Goal: Task Accomplishment & Management: Manage account settings

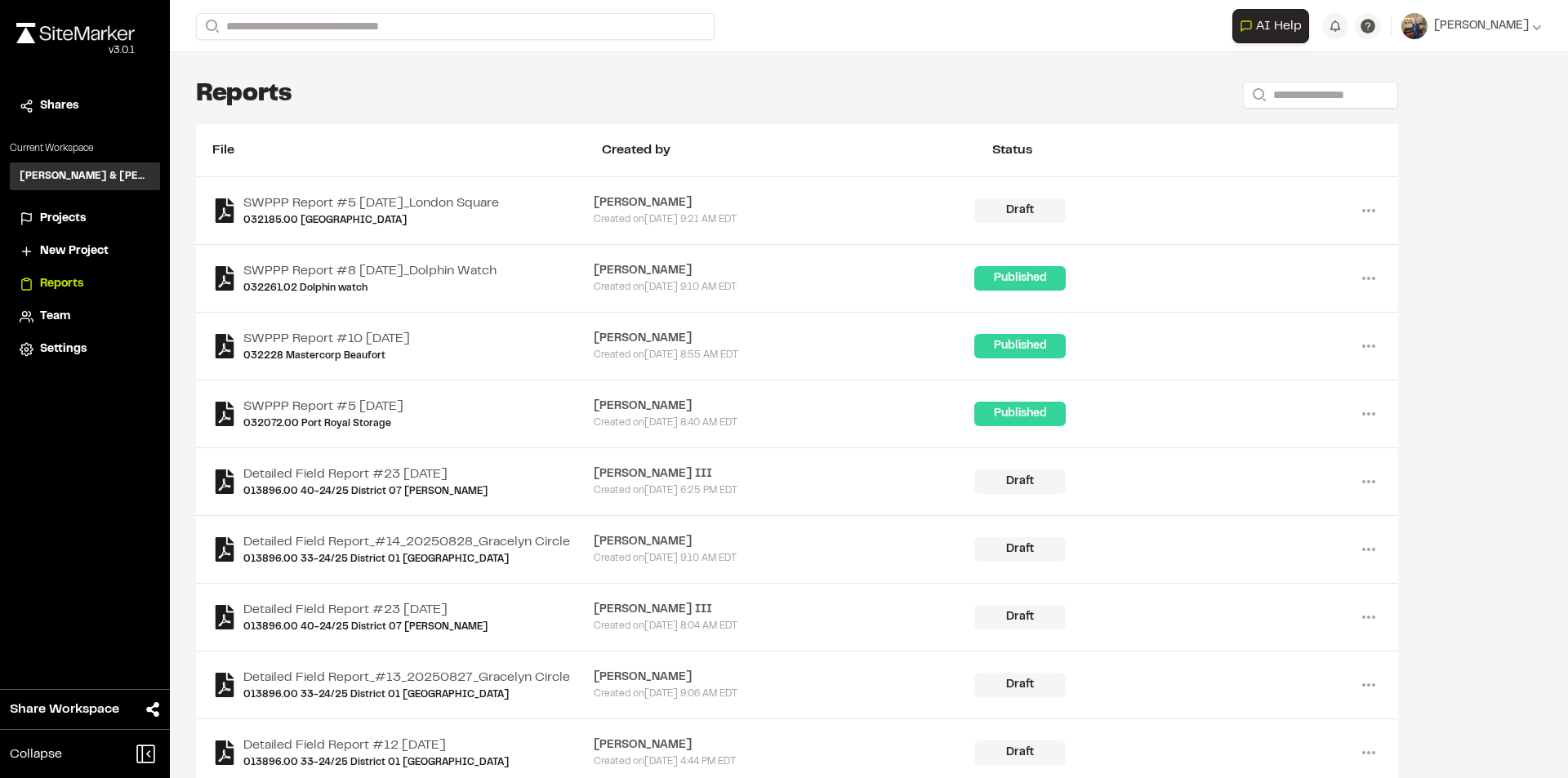
click at [67, 224] on span "Projects" at bounding box center [63, 218] width 46 height 18
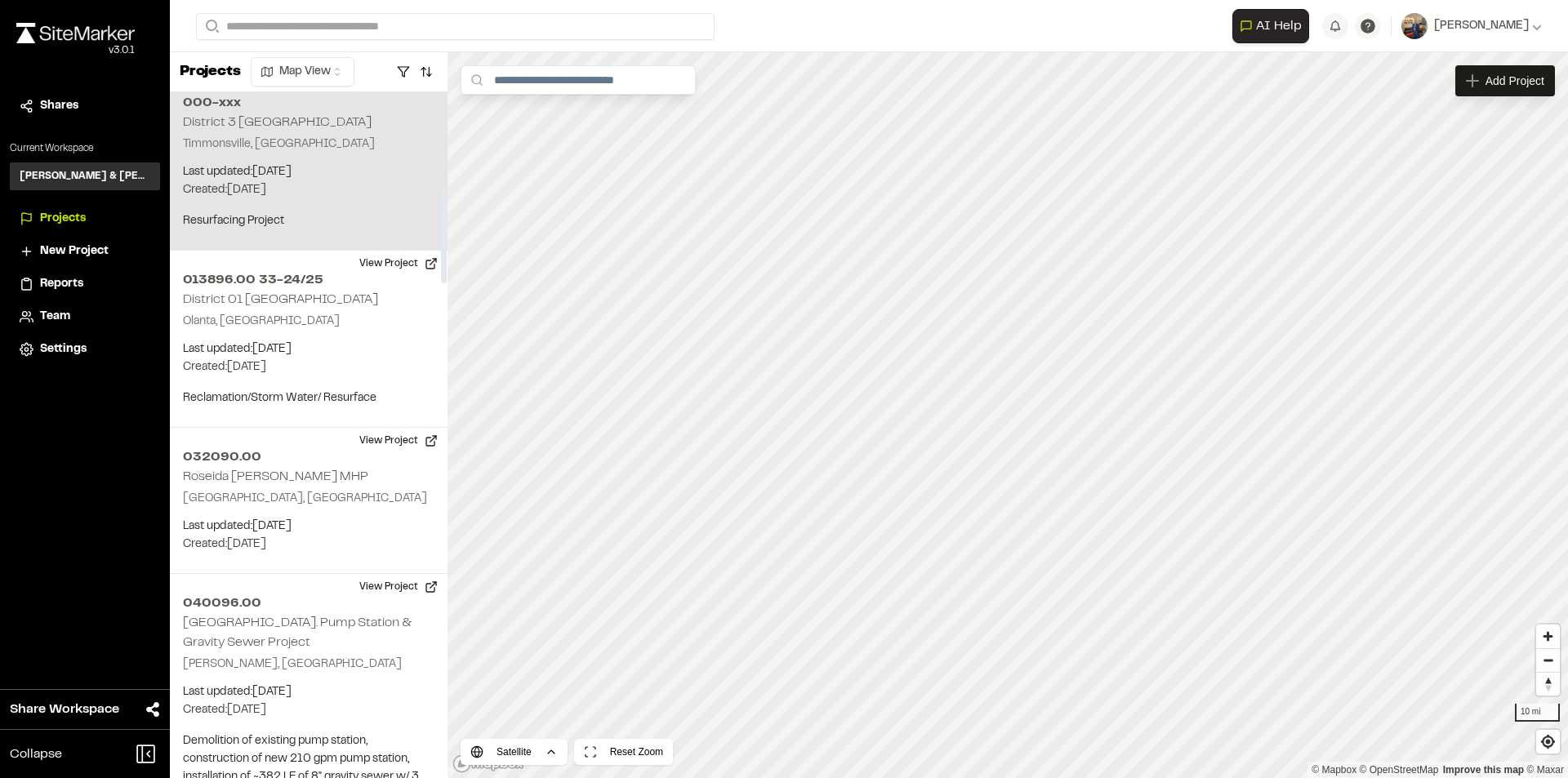
scroll to position [735, 0]
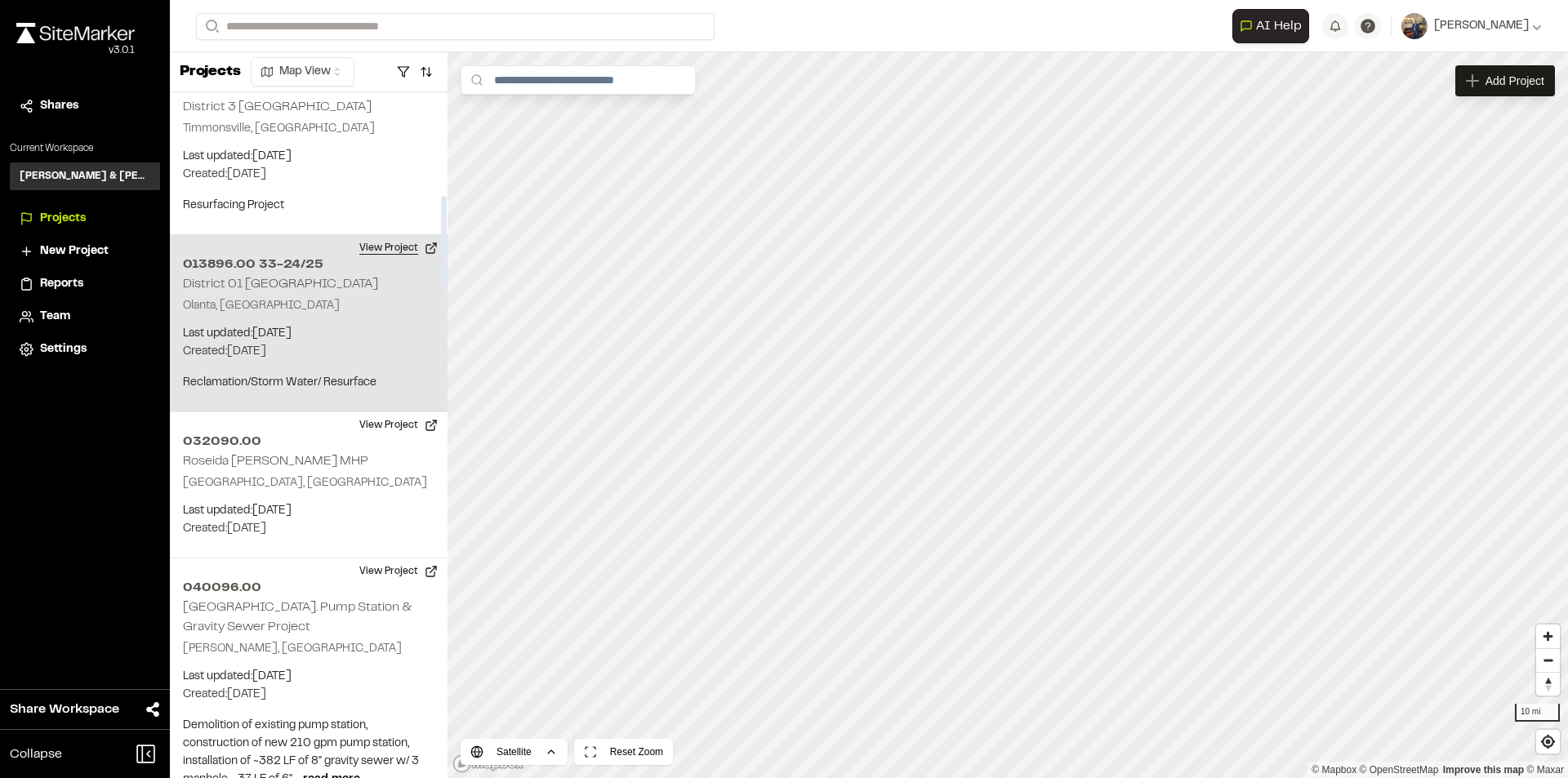
click at [403, 247] on button "View Project" at bounding box center [398, 248] width 98 height 26
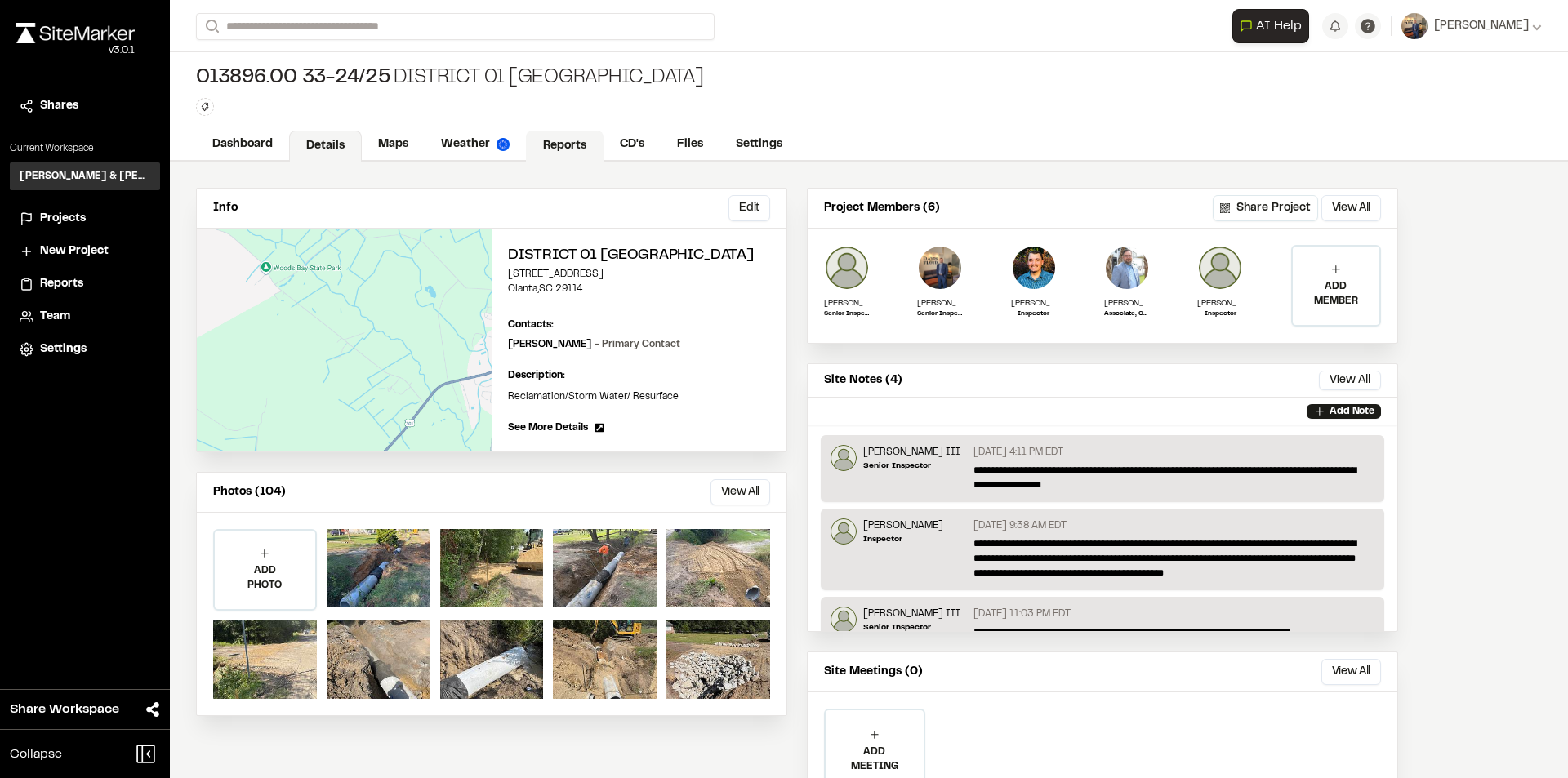
click at [564, 158] on link "Reports" at bounding box center [564, 147] width 77 height 31
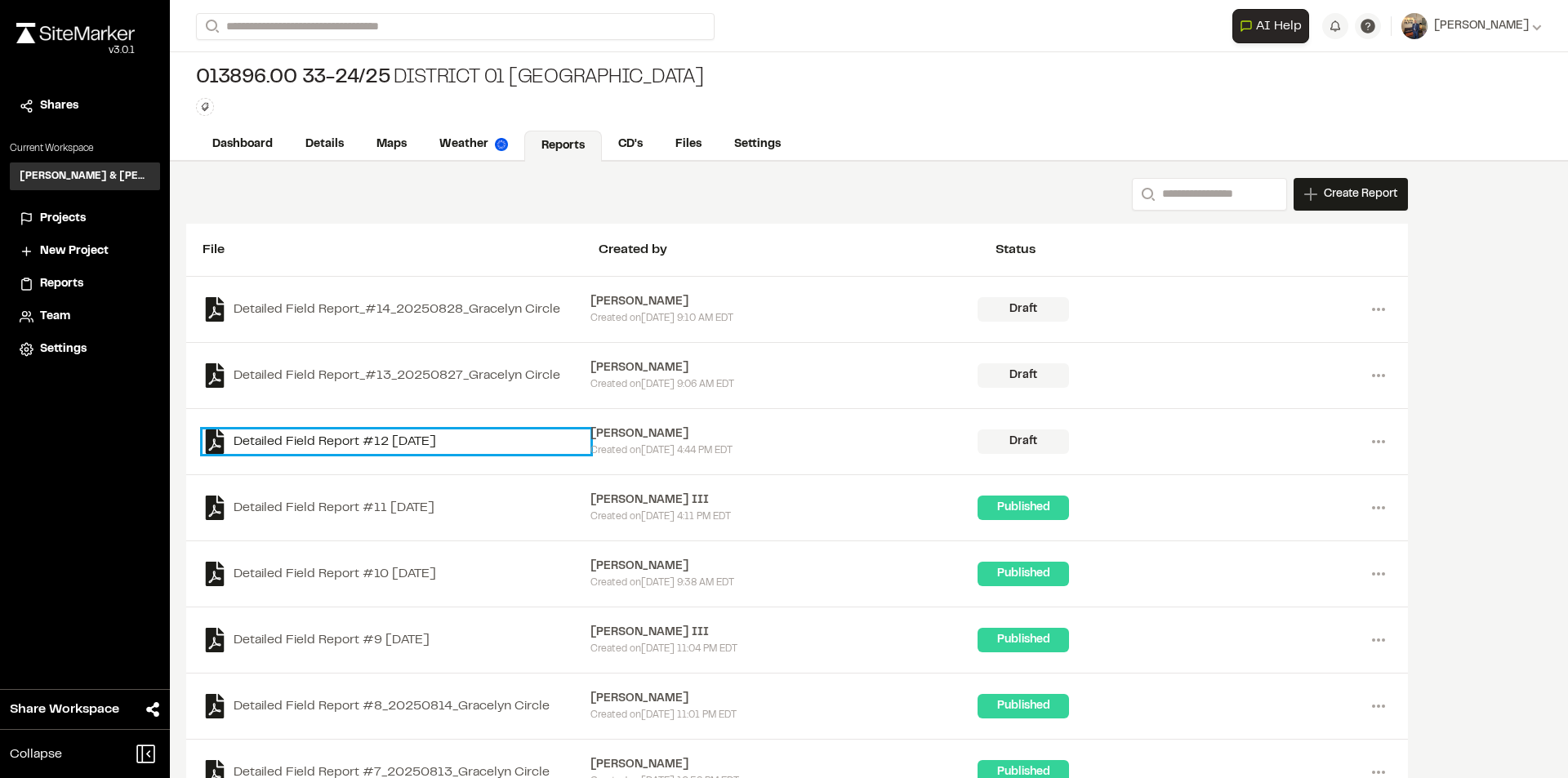
click at [437, 449] on link "Detailed Field Report #12 2025-08-26" at bounding box center [397, 442] width 388 height 25
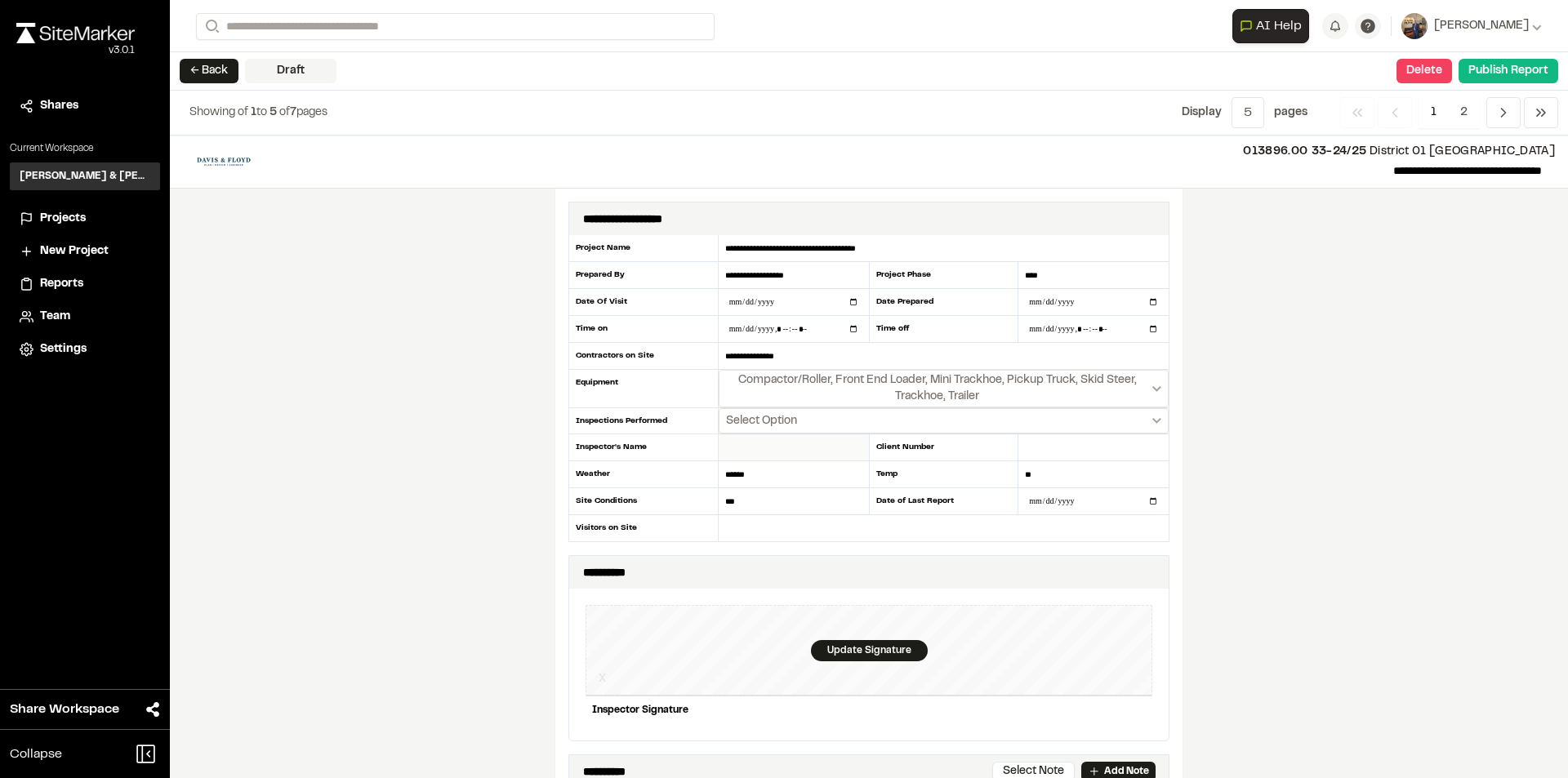
click at [760, 453] on input "text" at bounding box center [793, 447] width 150 height 27
type input "**********"
click at [1152, 422] on icon "Select date range" at bounding box center [1157, 420] width 9 height 6
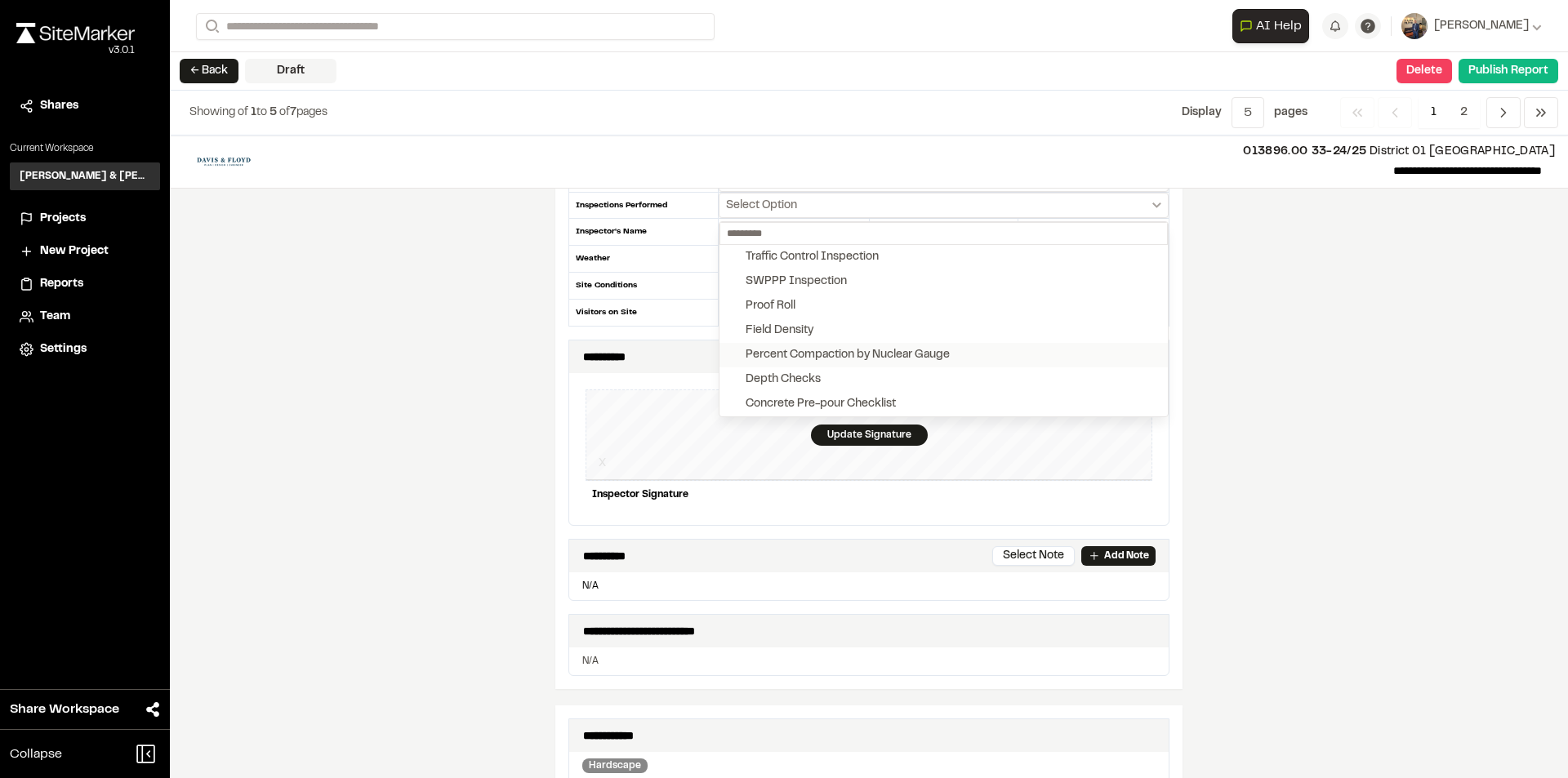
scroll to position [245, 0]
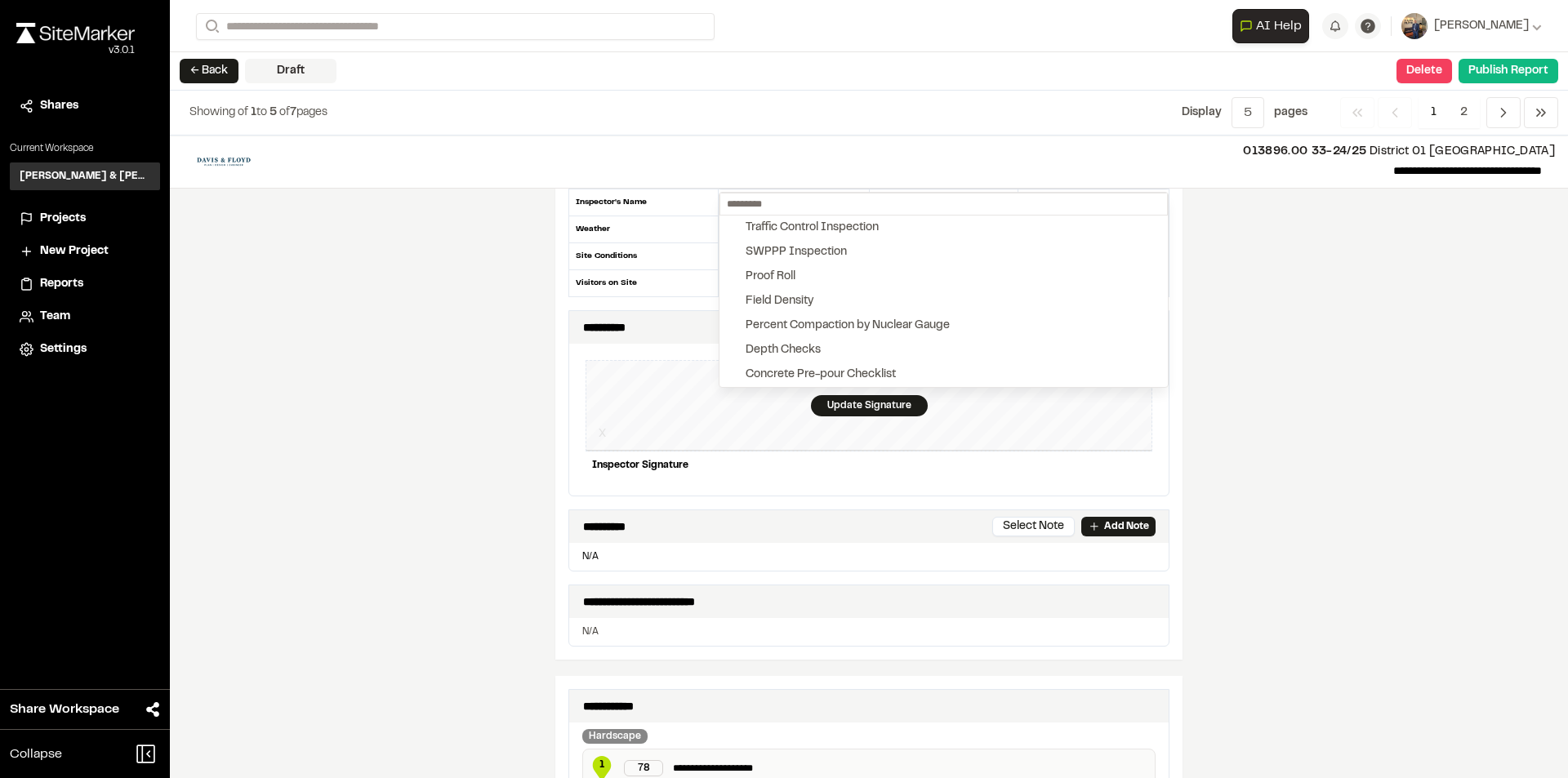
click at [1412, 266] on div at bounding box center [784, 389] width 1568 height 778
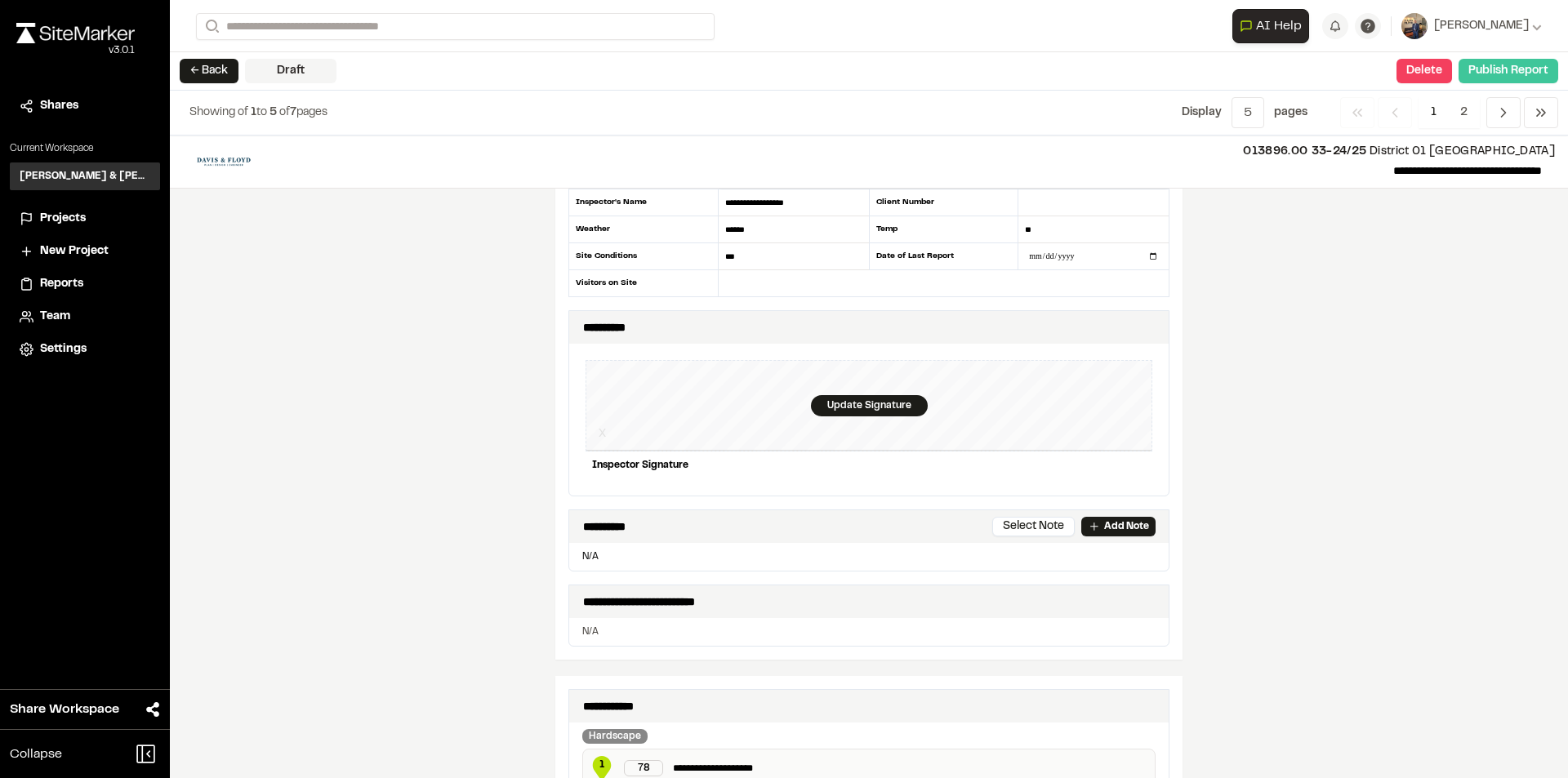
click at [1533, 74] on button "Publish Report" at bounding box center [1508, 71] width 100 height 25
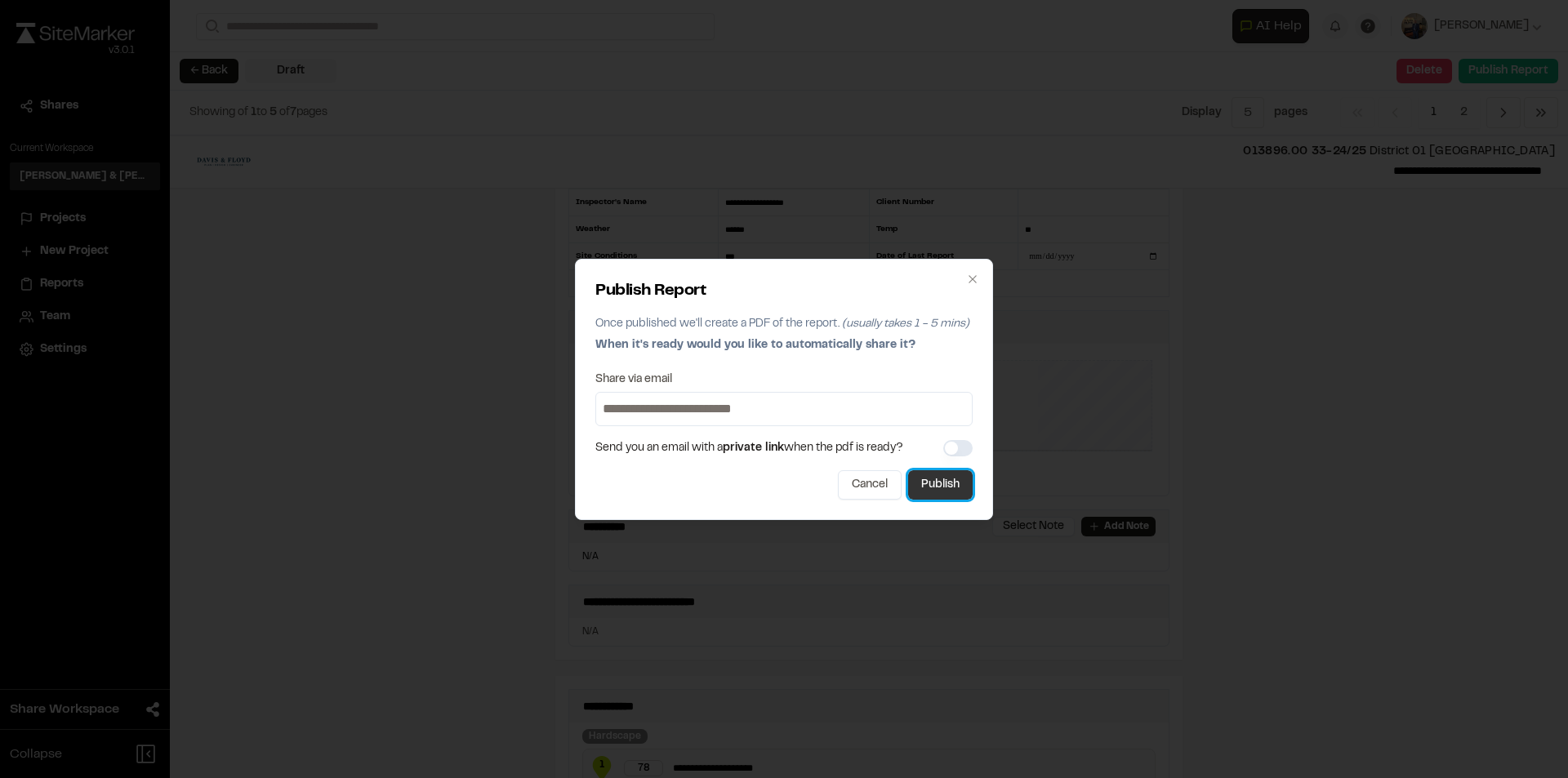
click at [960, 496] on button "Publish" at bounding box center [941, 485] width 65 height 29
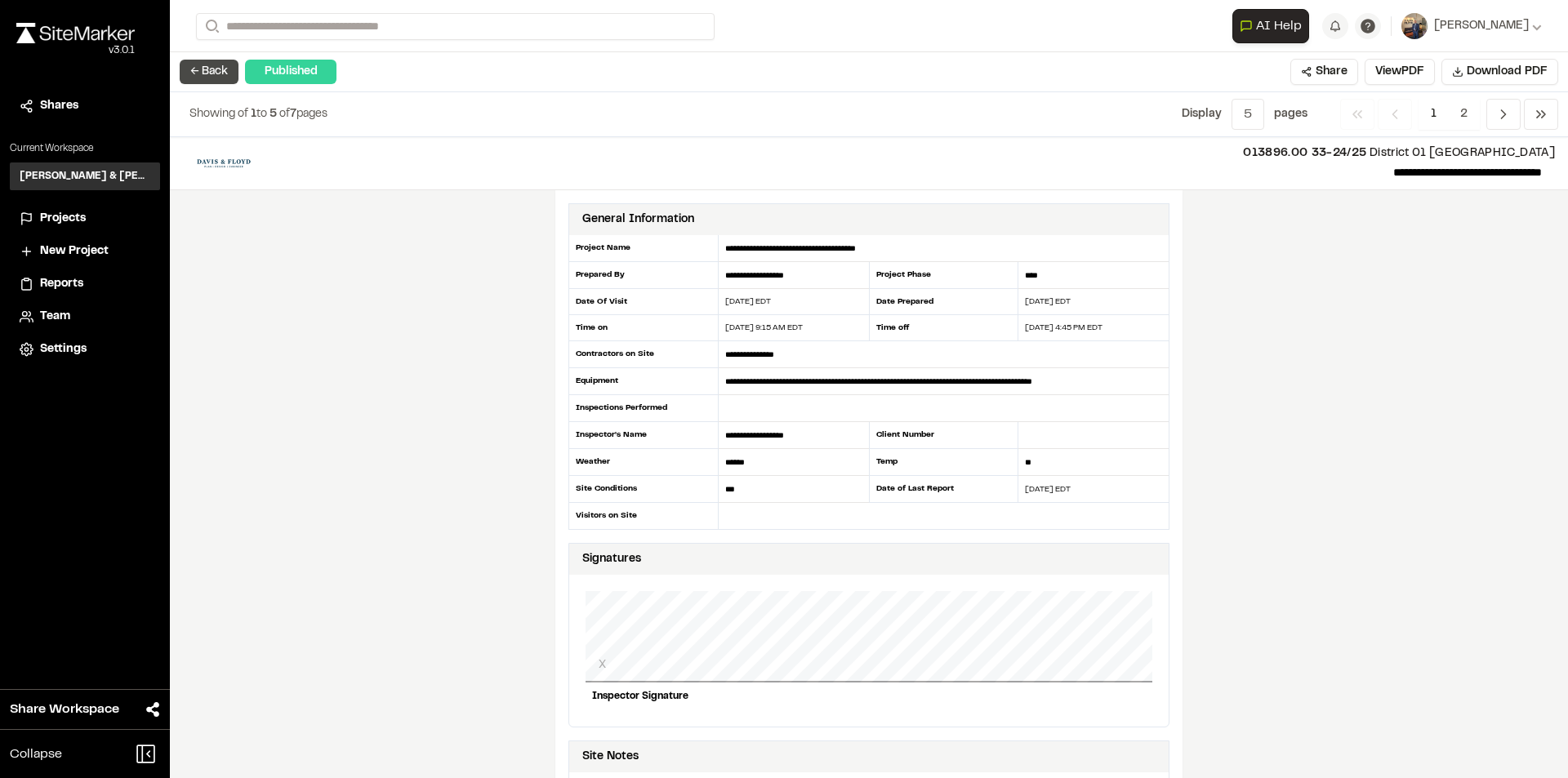
click at [221, 70] on button "← Back" at bounding box center [209, 72] width 59 height 25
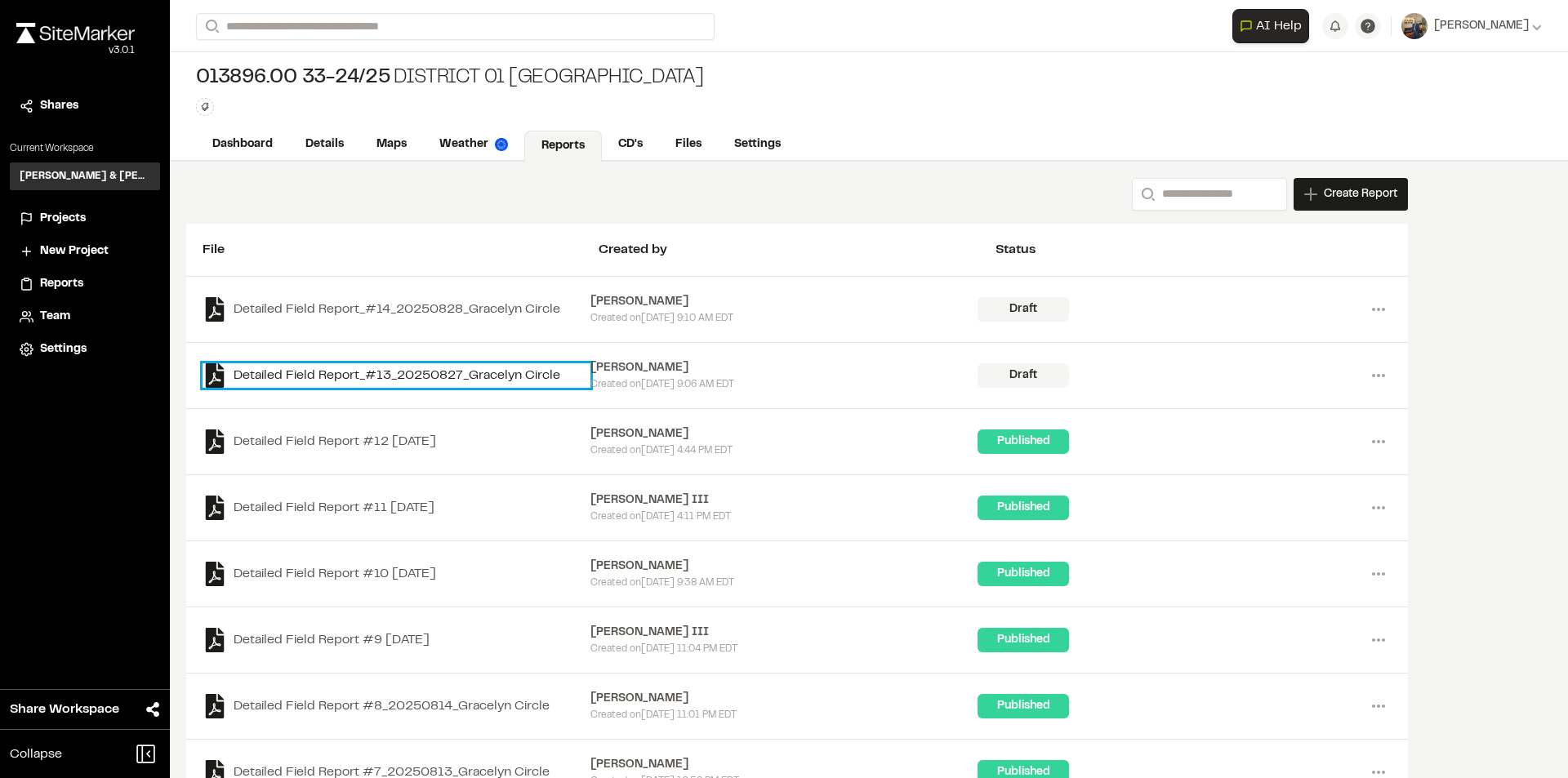
click at [505, 371] on link "Detailed Field Report_#13_20250827_Gracelyn Circle" at bounding box center [397, 375] width 388 height 25
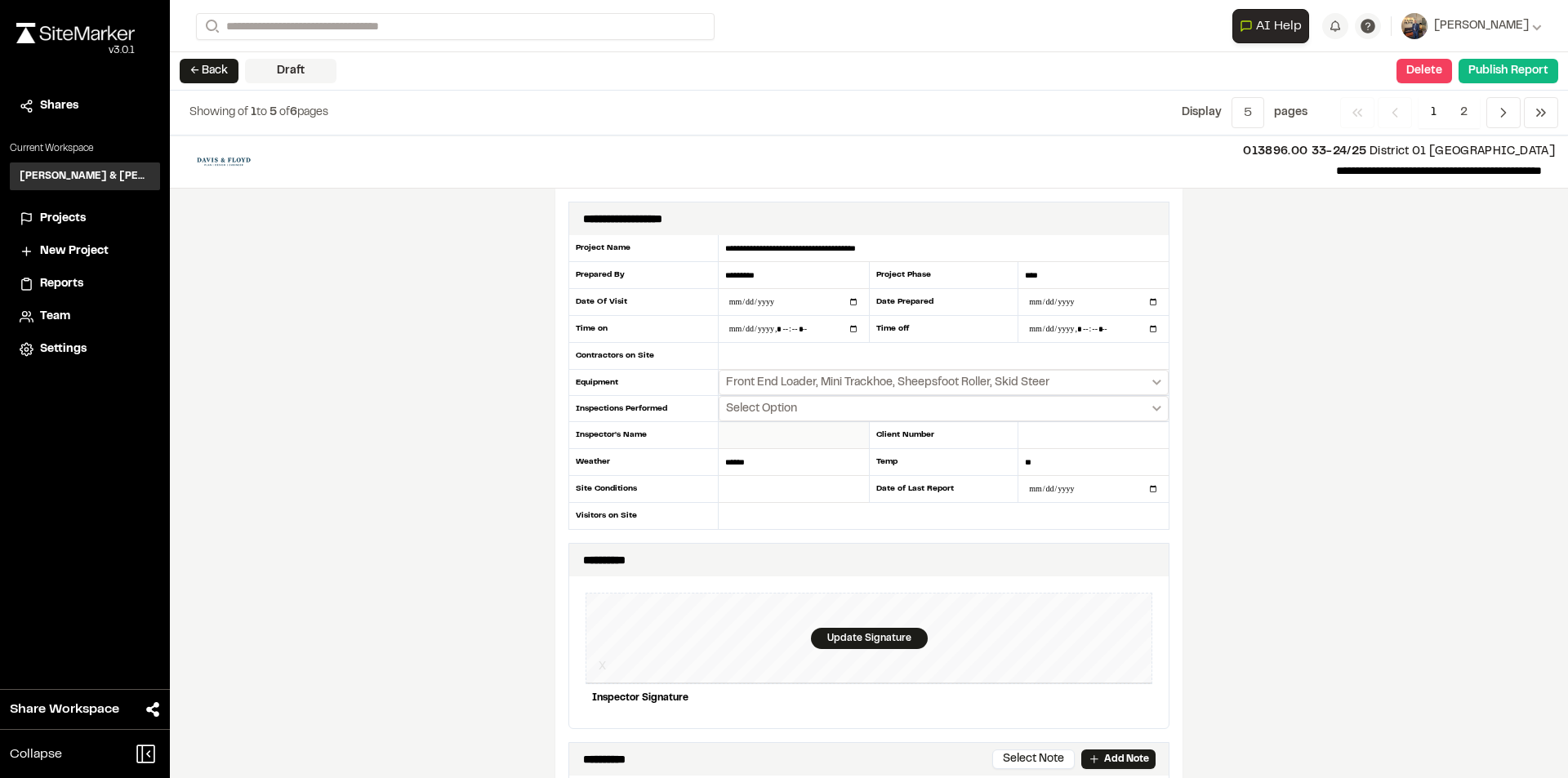
click at [745, 424] on input "text" at bounding box center [793, 435] width 150 height 27
type input "*"
type input "*********"
click at [1528, 67] on button "Publish Report" at bounding box center [1508, 71] width 100 height 25
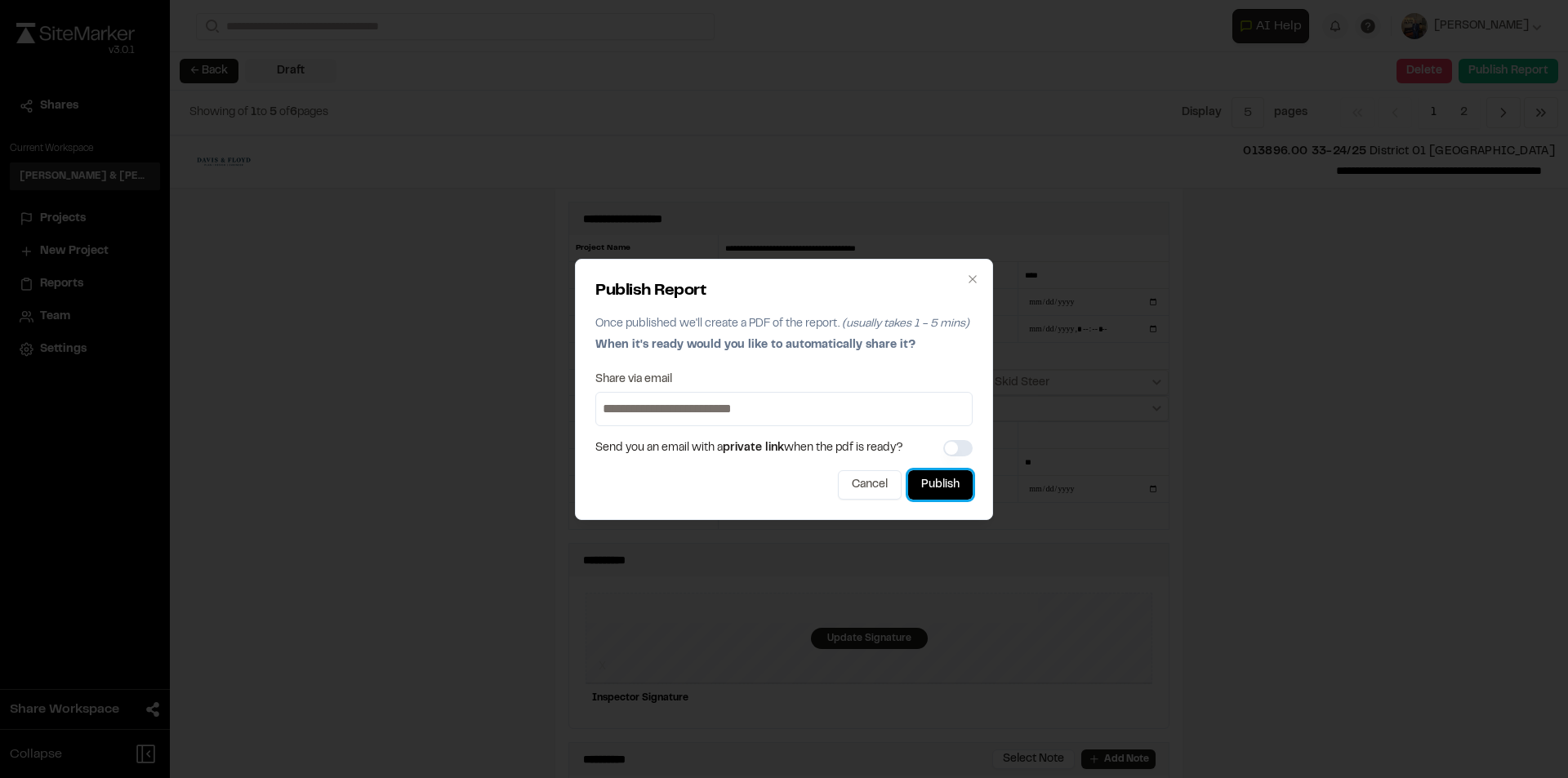
click at [955, 480] on button "Publish" at bounding box center [941, 485] width 65 height 29
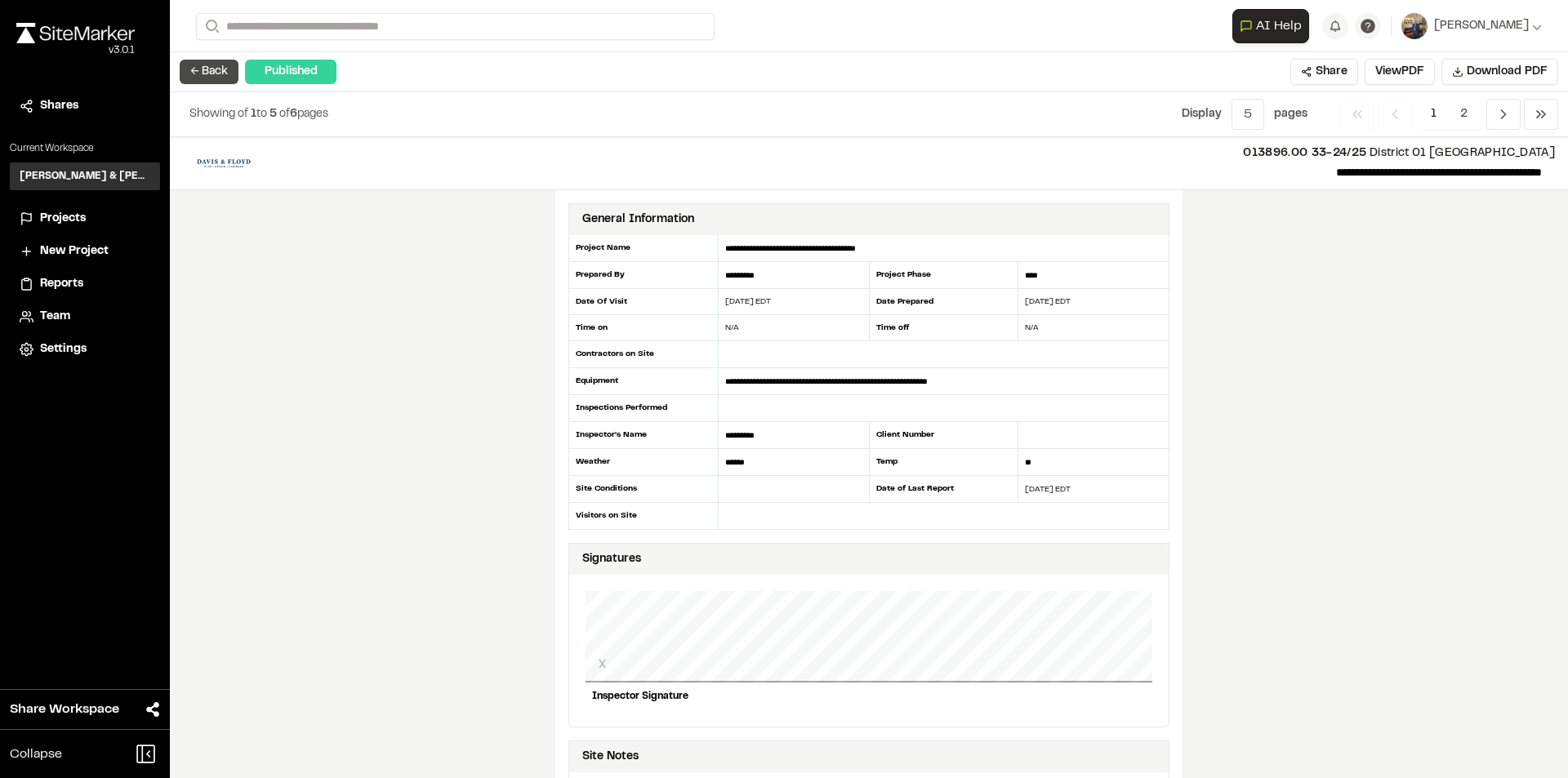
click at [217, 67] on button "← Back" at bounding box center [209, 72] width 59 height 25
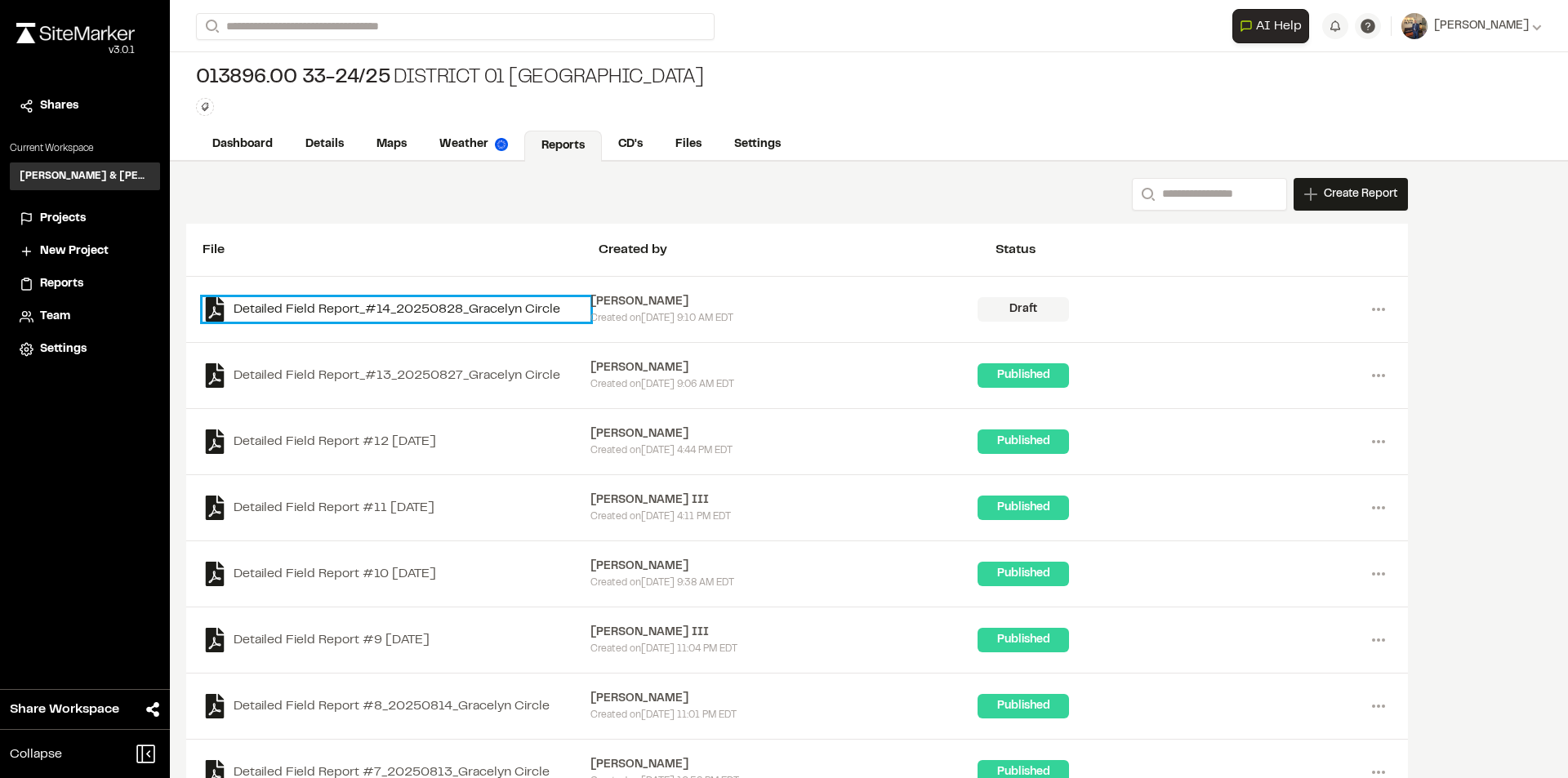
click at [331, 310] on link "Detailed Field Report_#14_20250828_Gracelyn Circle" at bounding box center [397, 309] width 388 height 25
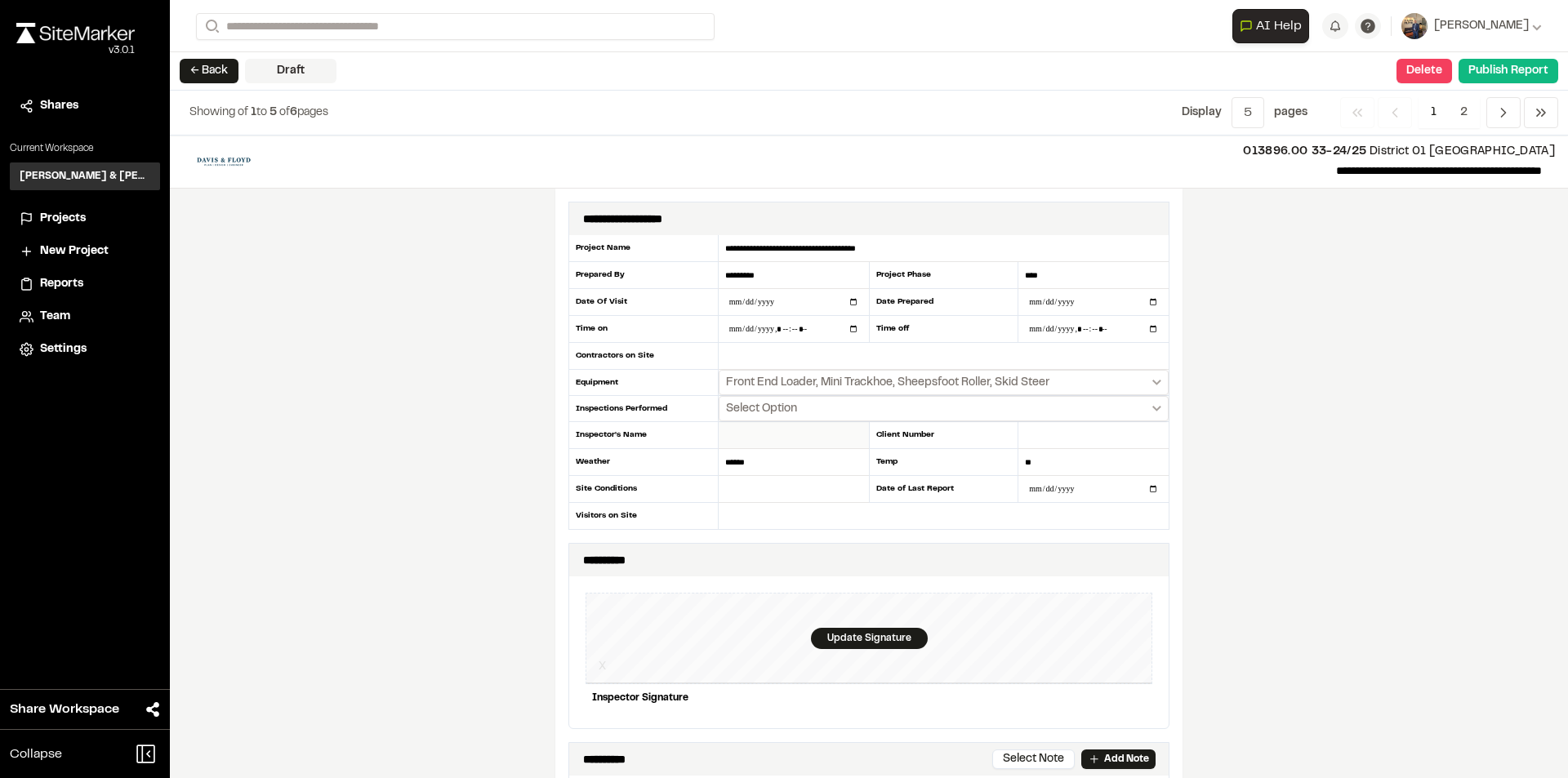
click at [759, 434] on input "text" at bounding box center [793, 435] width 150 height 27
type input "*********"
click at [413, 356] on div "**********" at bounding box center [869, 456] width 1398 height 642
click at [763, 485] on input "text" at bounding box center [793, 489] width 150 height 27
type input "****"
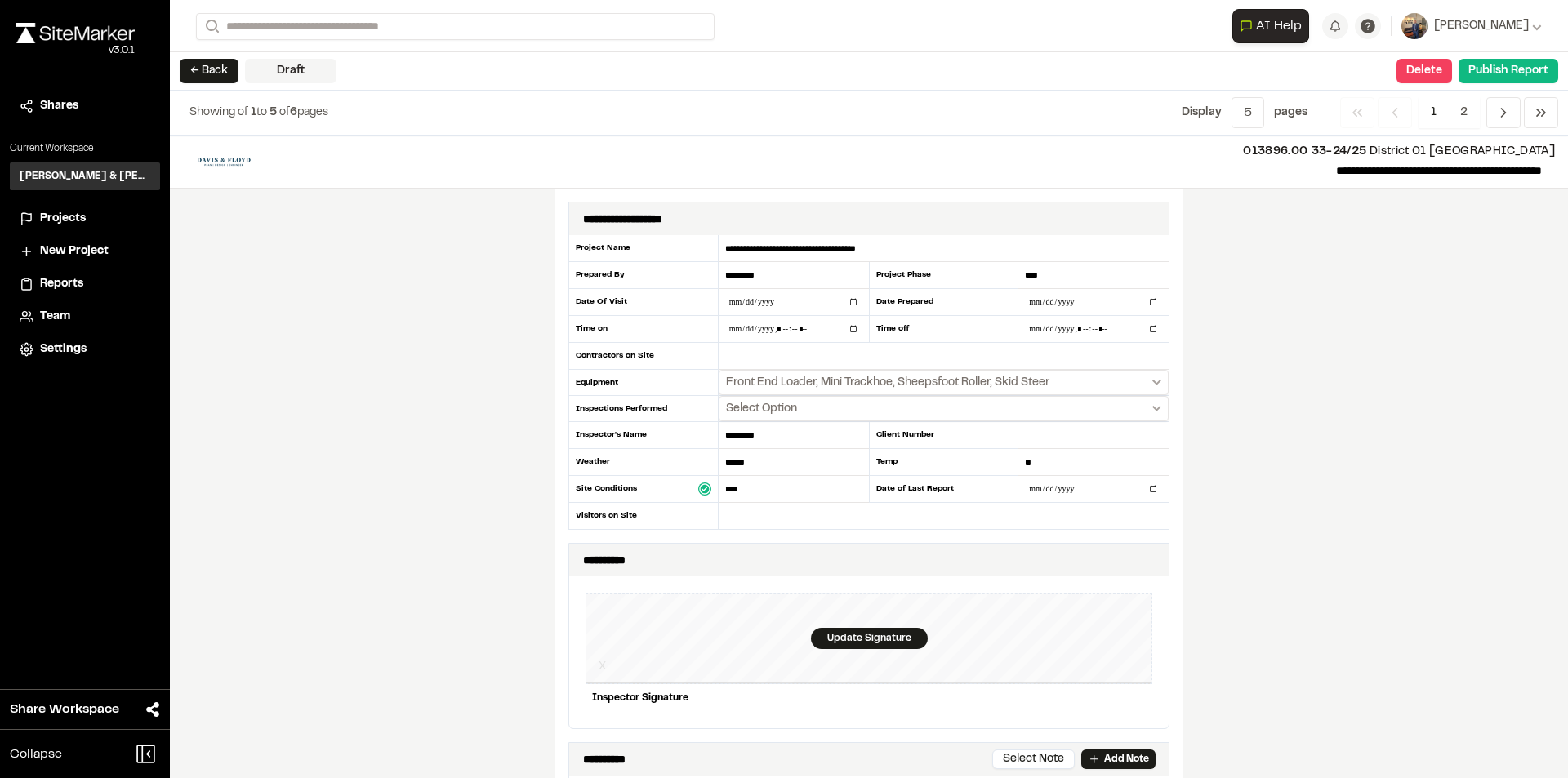
click at [1208, 438] on div "**********" at bounding box center [869, 456] width 1398 height 642
click at [1152, 406] on icon "Select date range" at bounding box center [1157, 408] width 9 height 6
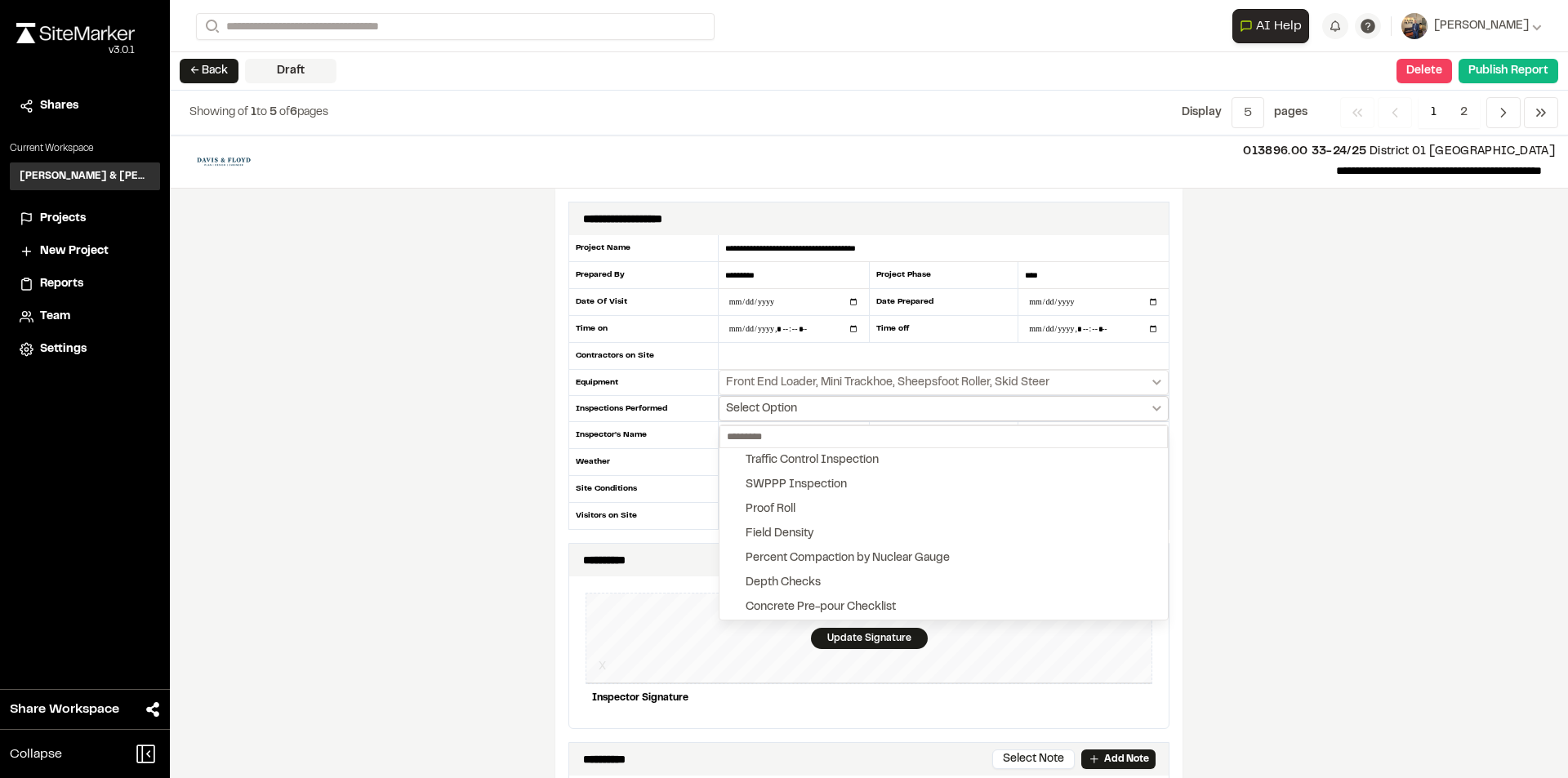
click at [1151, 406] on div at bounding box center [784, 389] width 1568 height 778
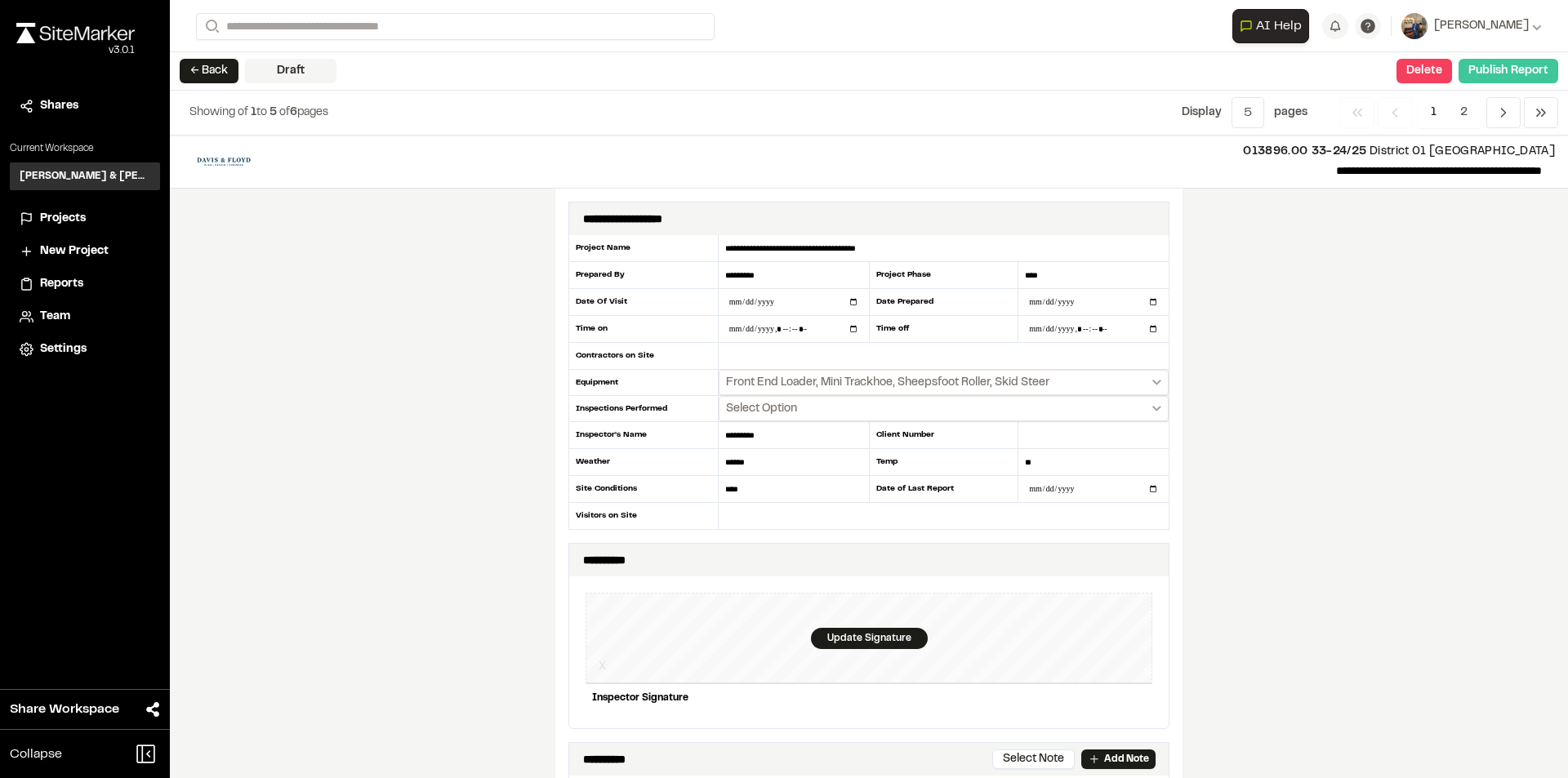
click at [1546, 66] on button "Publish Report" at bounding box center [1508, 71] width 100 height 25
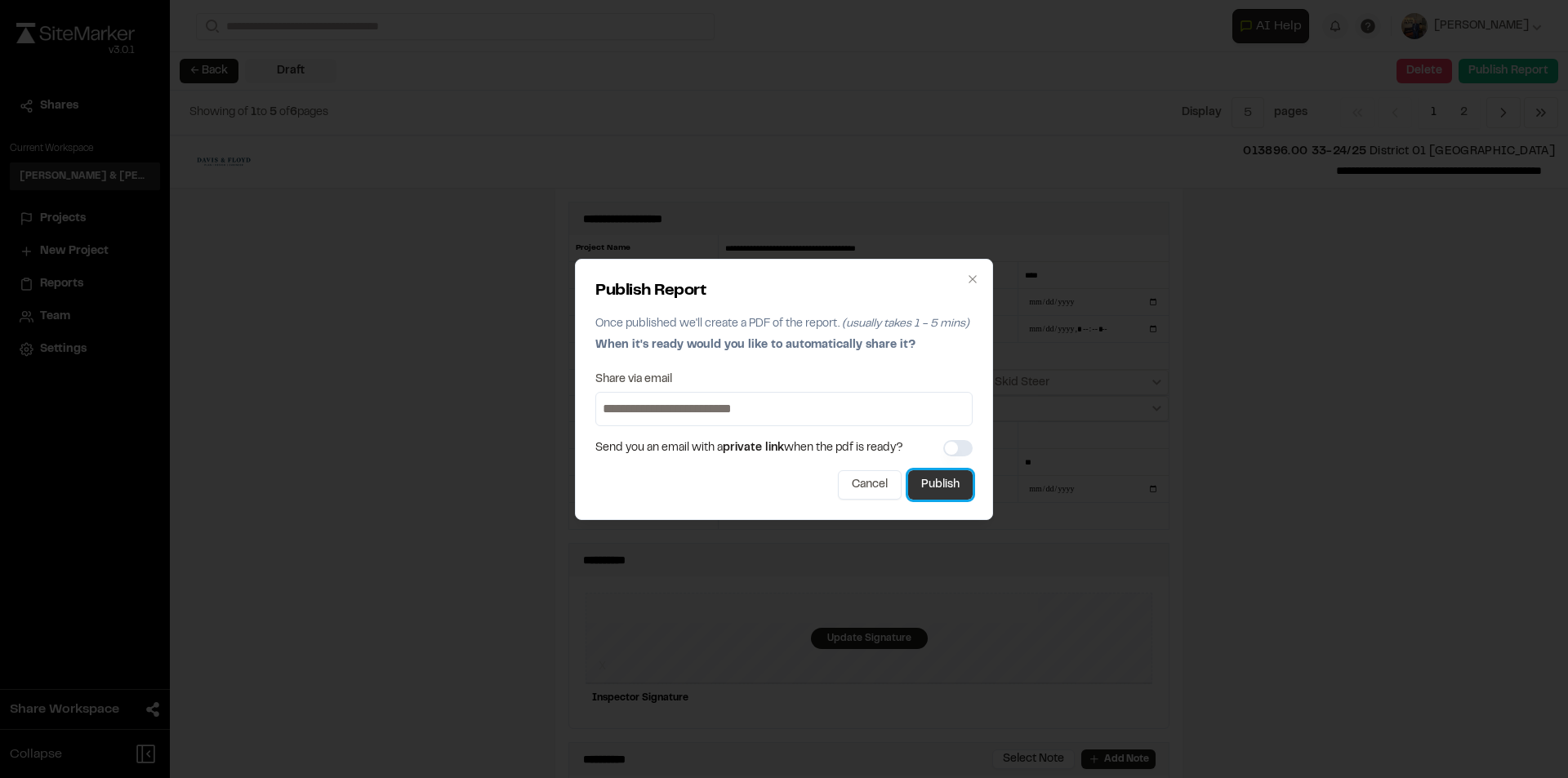
click at [959, 485] on button "Publish" at bounding box center [941, 485] width 65 height 29
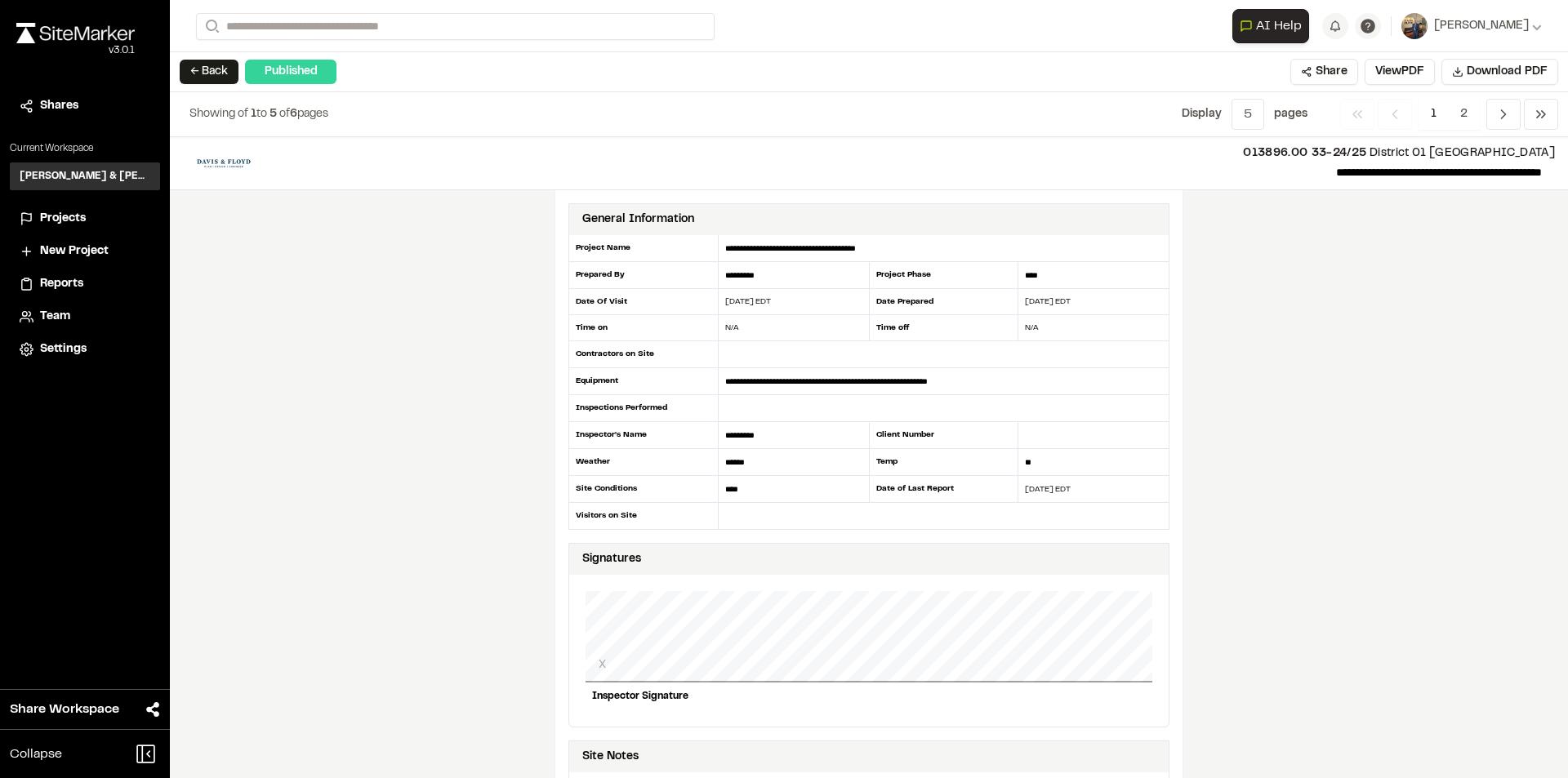
click at [315, 79] on div "Published" at bounding box center [291, 72] width 91 height 25
click at [218, 66] on button "← Back" at bounding box center [209, 72] width 59 height 25
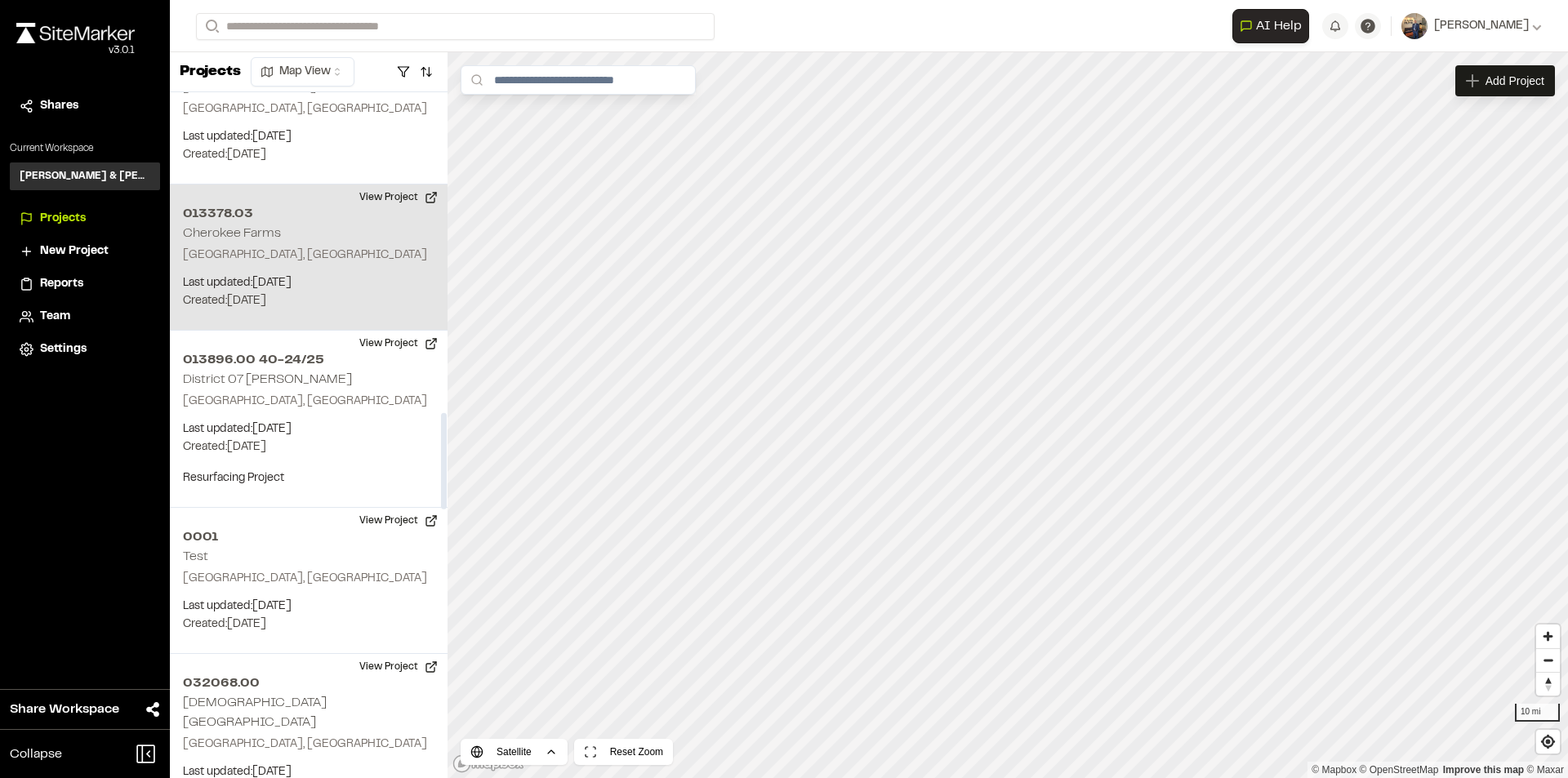
scroll to position [2285, 0]
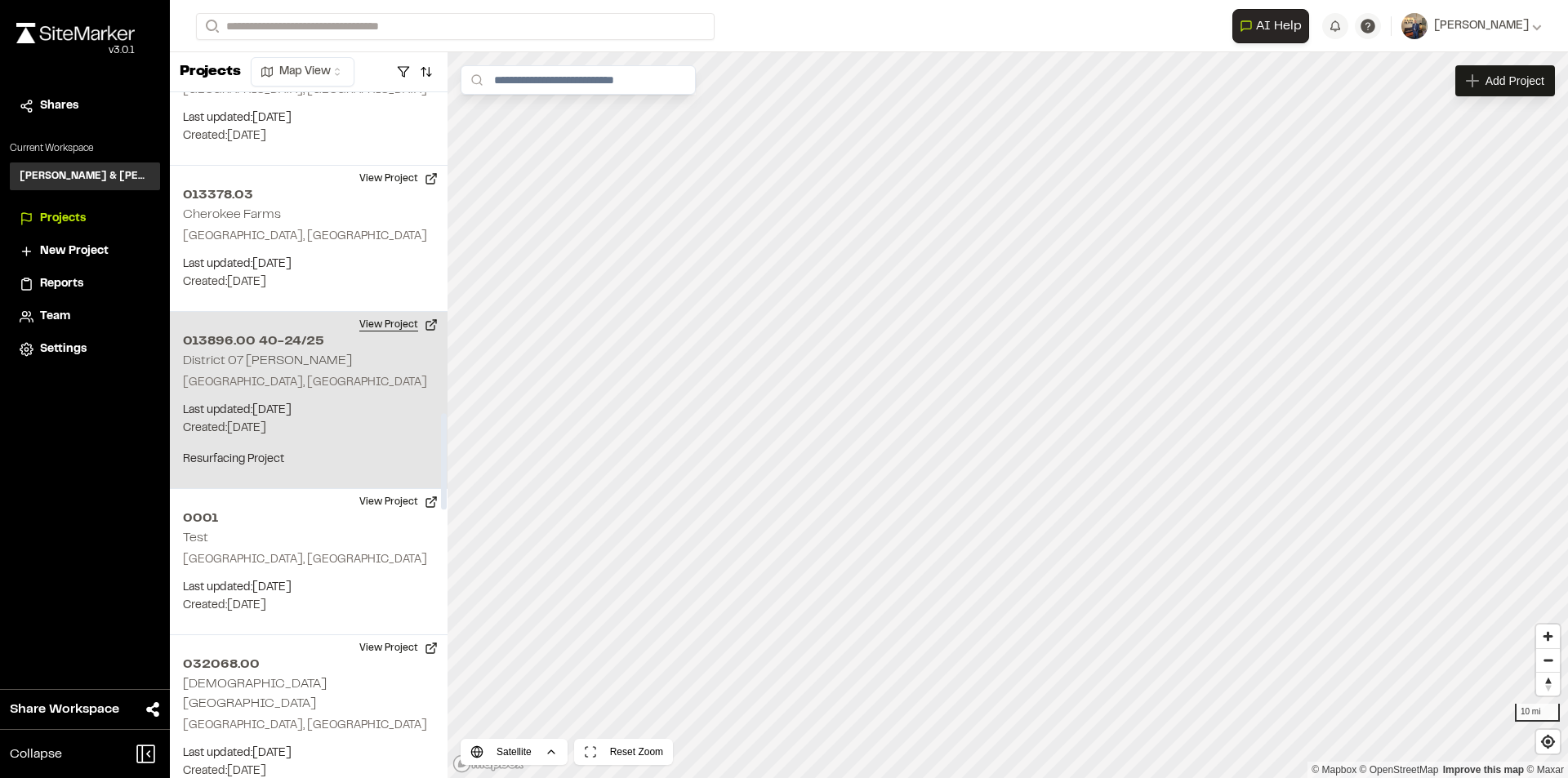
click at [378, 326] on button "View Project" at bounding box center [398, 324] width 98 height 26
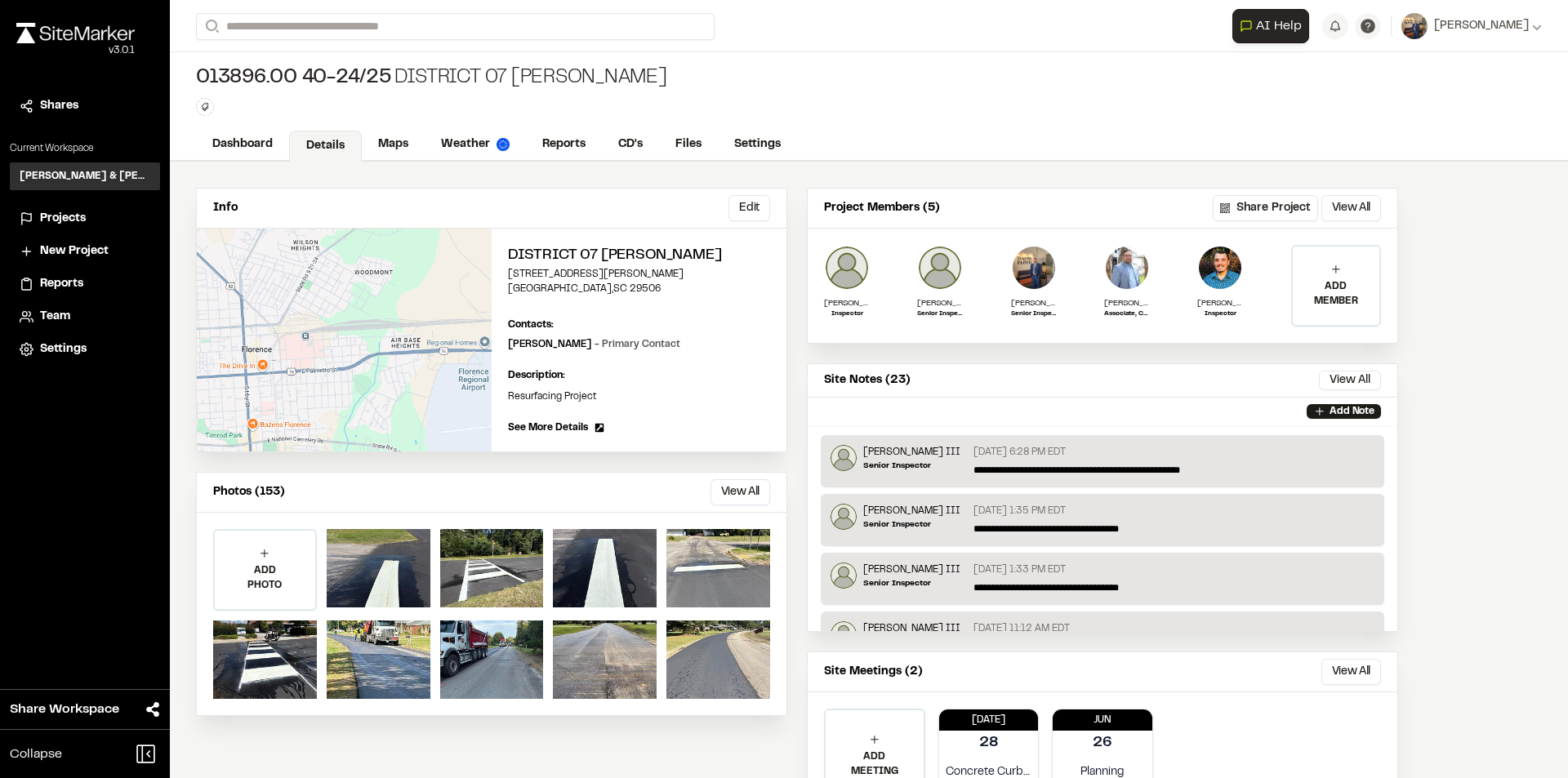
click at [72, 288] on span "Reports" at bounding box center [61, 283] width 43 height 18
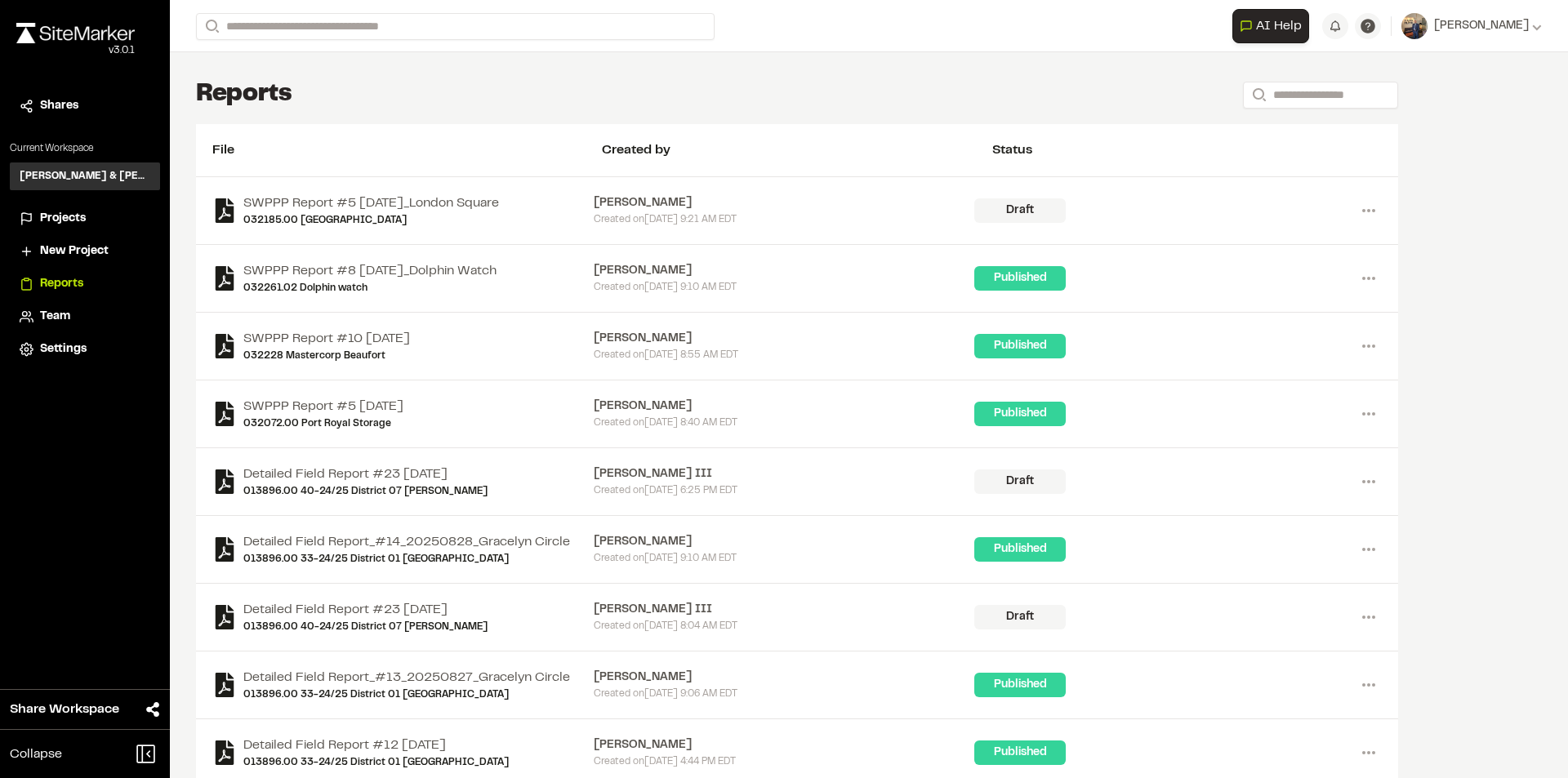
click at [74, 220] on span "Projects" at bounding box center [63, 218] width 46 height 18
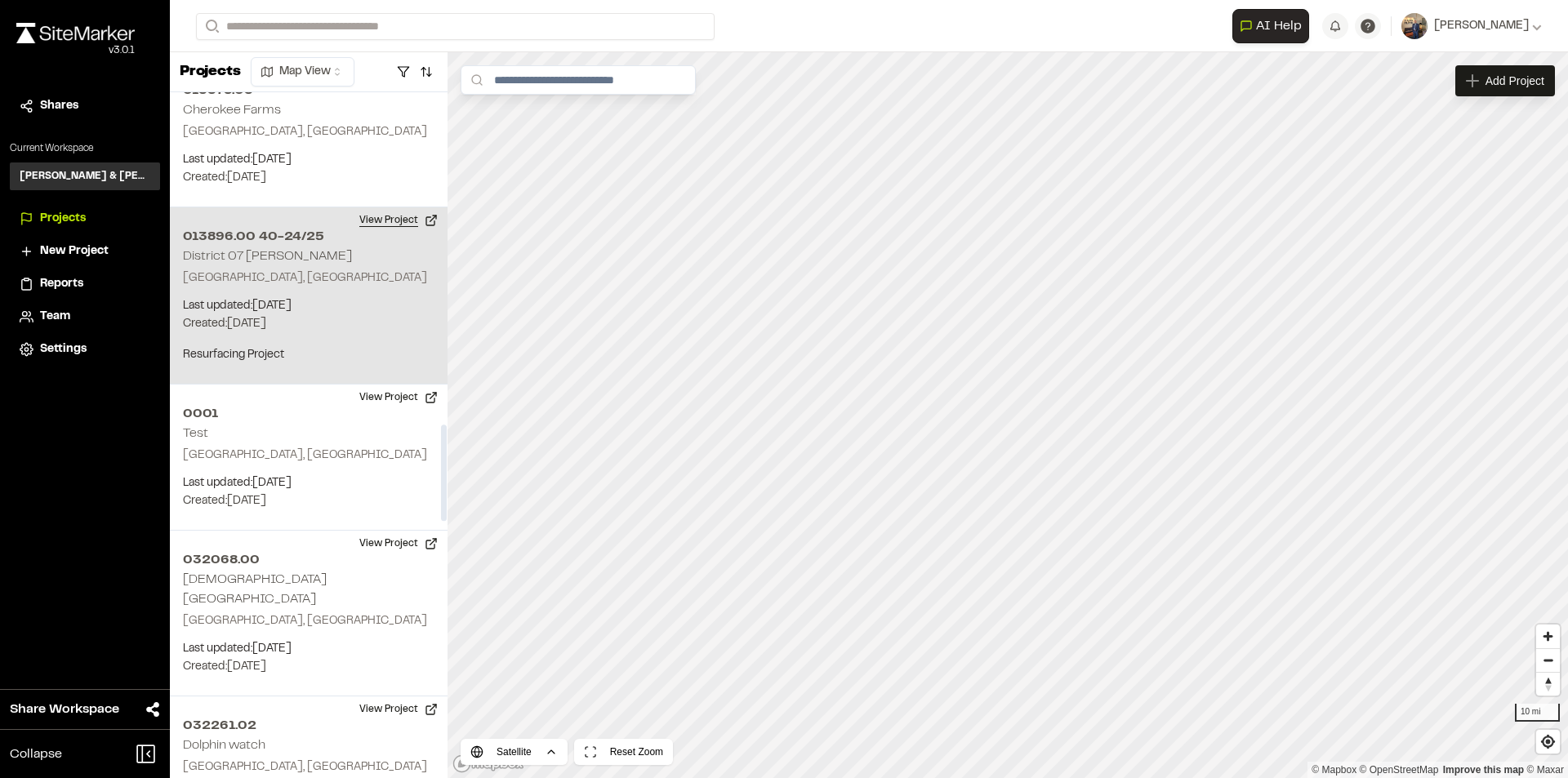
scroll to position [2367, 0]
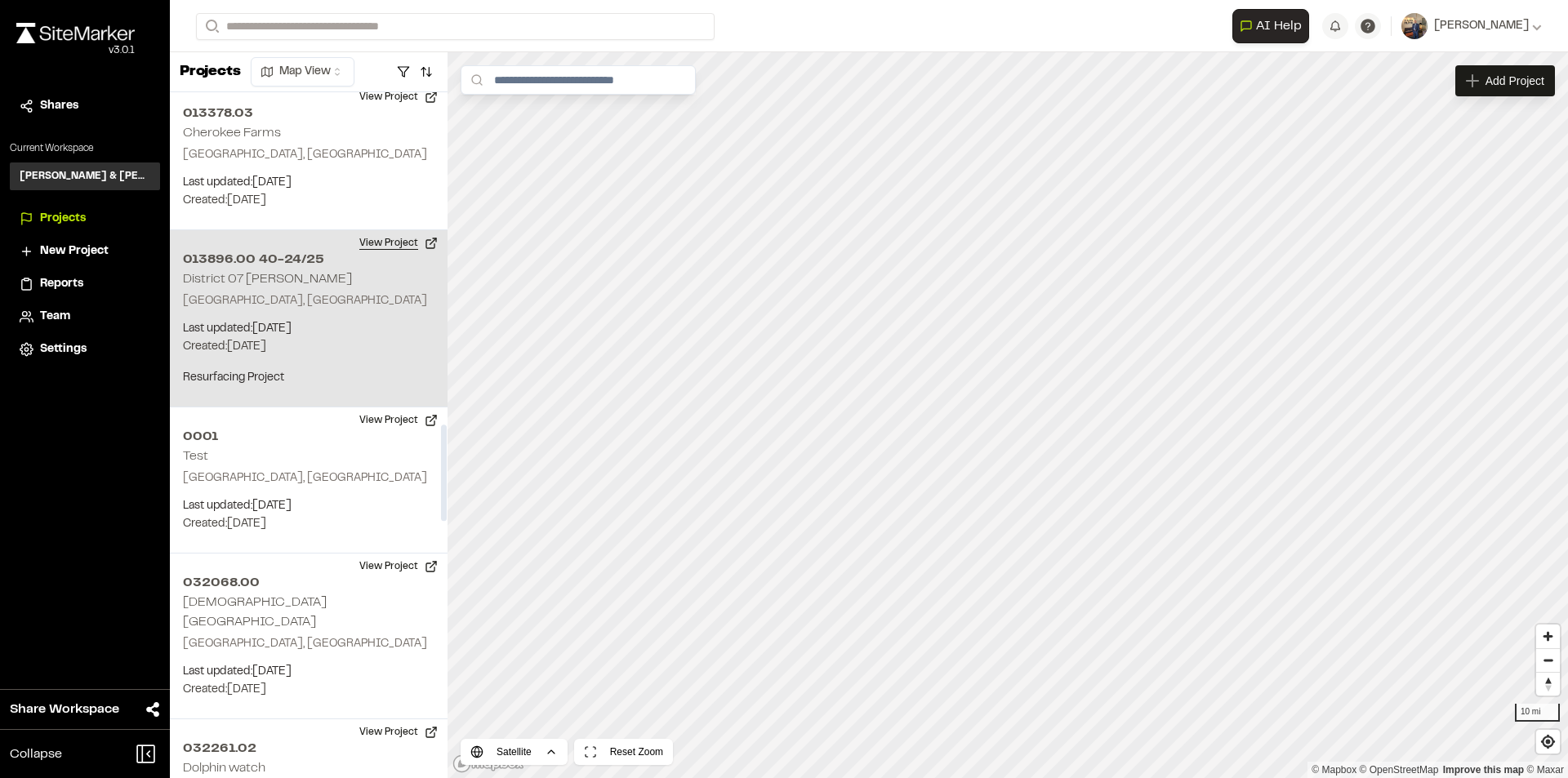
click at [386, 241] on button "View Project" at bounding box center [398, 243] width 98 height 26
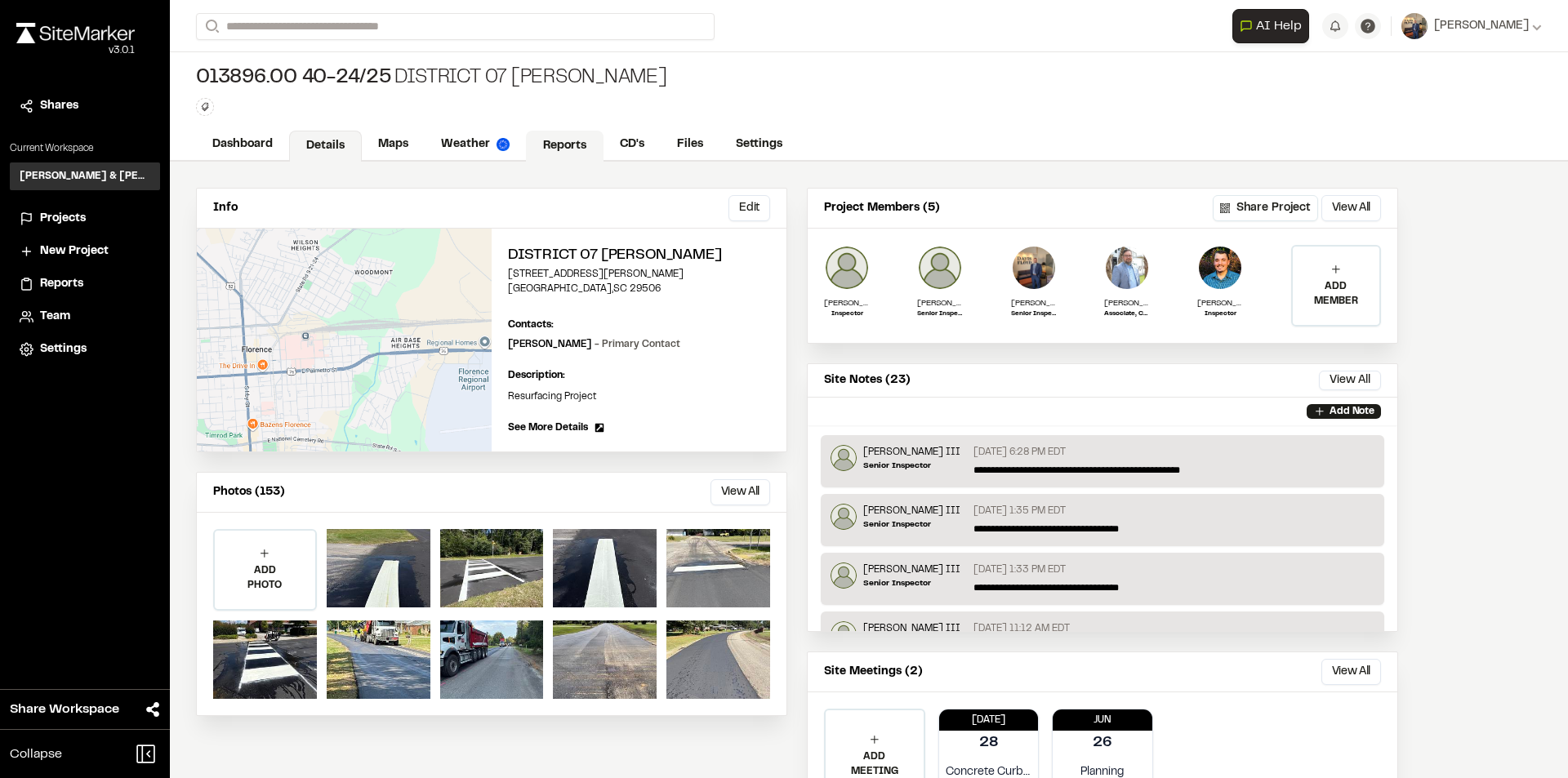
click at [559, 143] on link "Reports" at bounding box center [564, 147] width 77 height 31
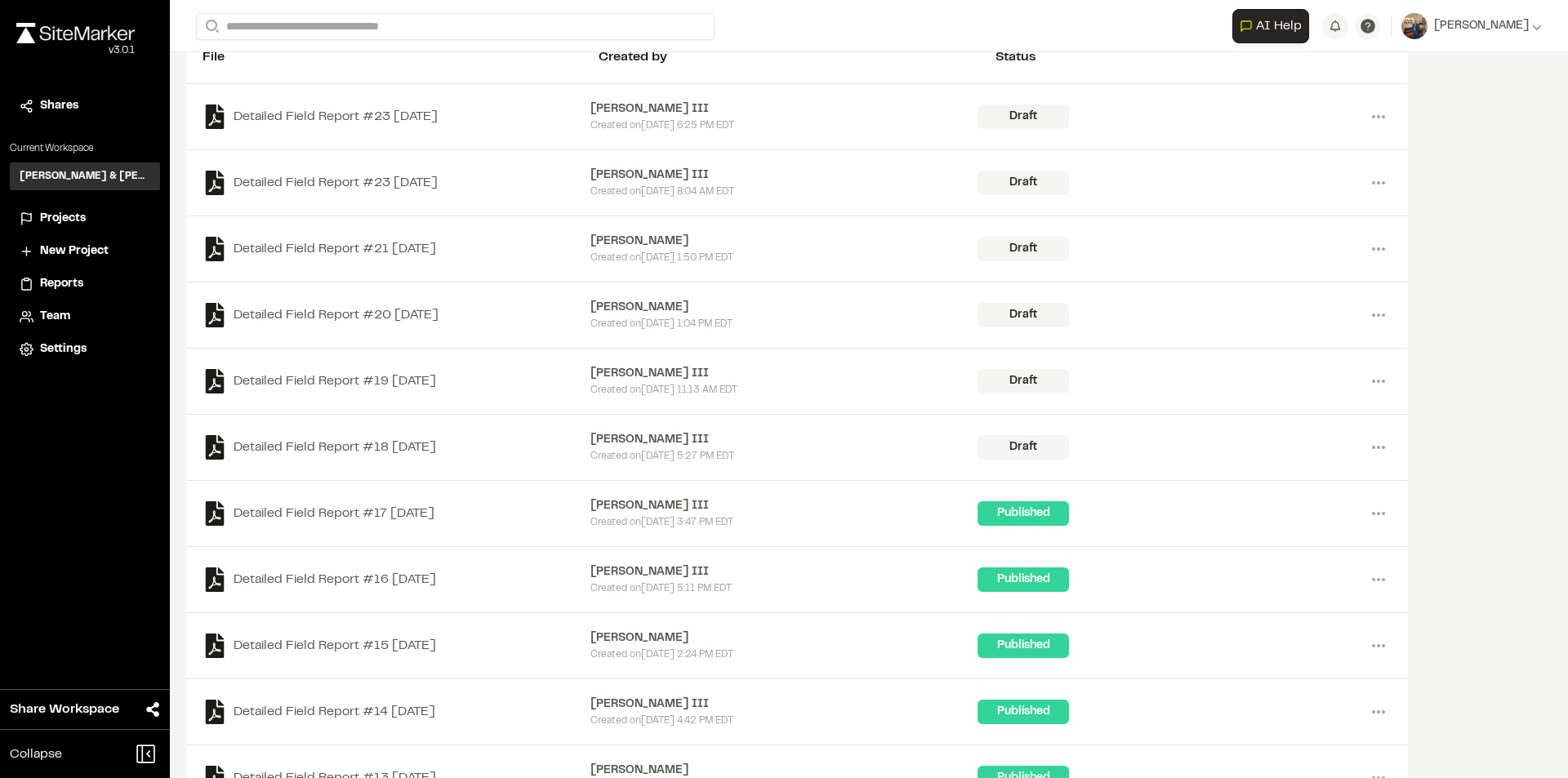
scroll to position [245, 0]
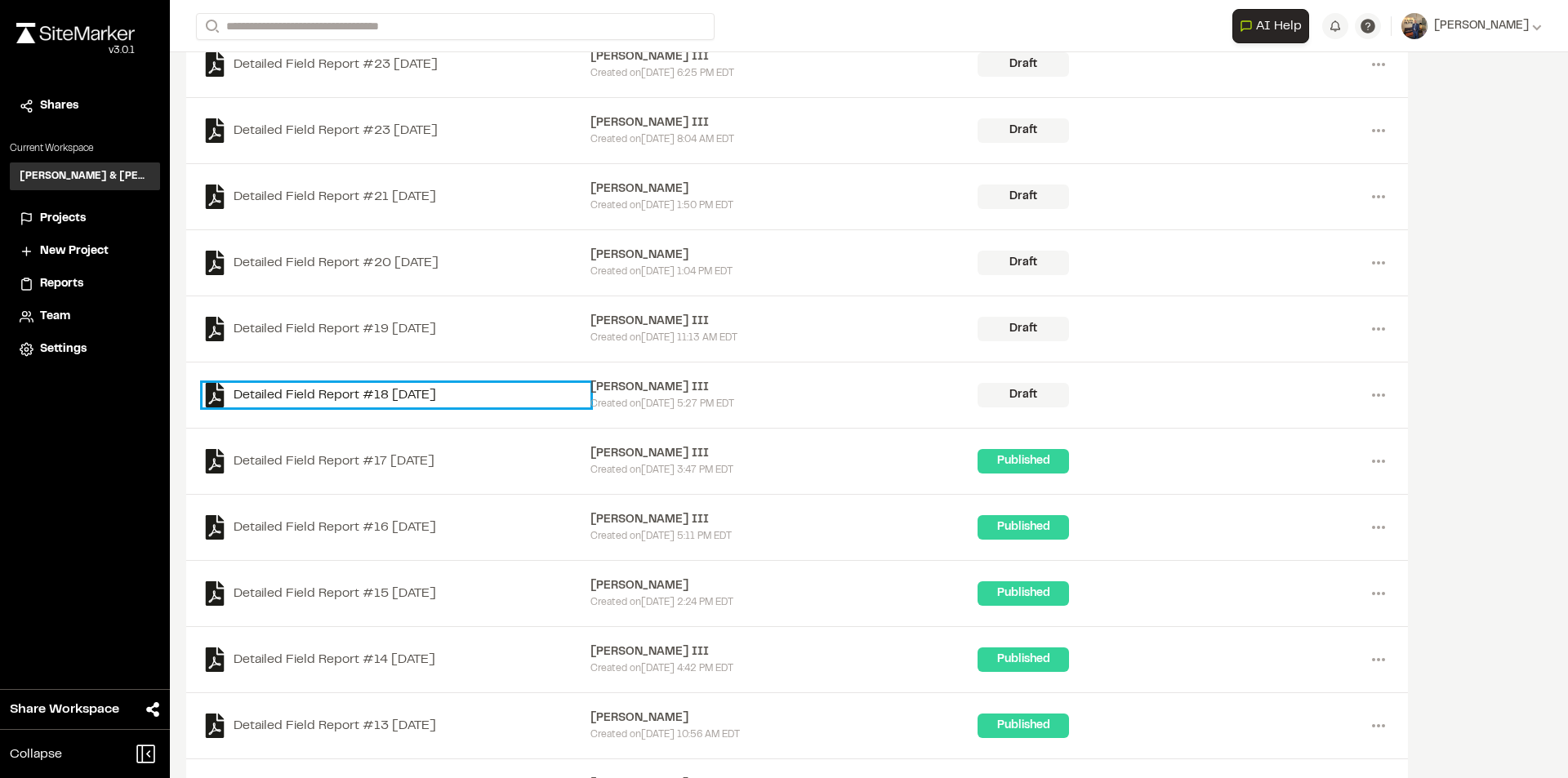
click at [447, 395] on link "Detailed Field Report #18 [DATE]" at bounding box center [397, 395] width 388 height 25
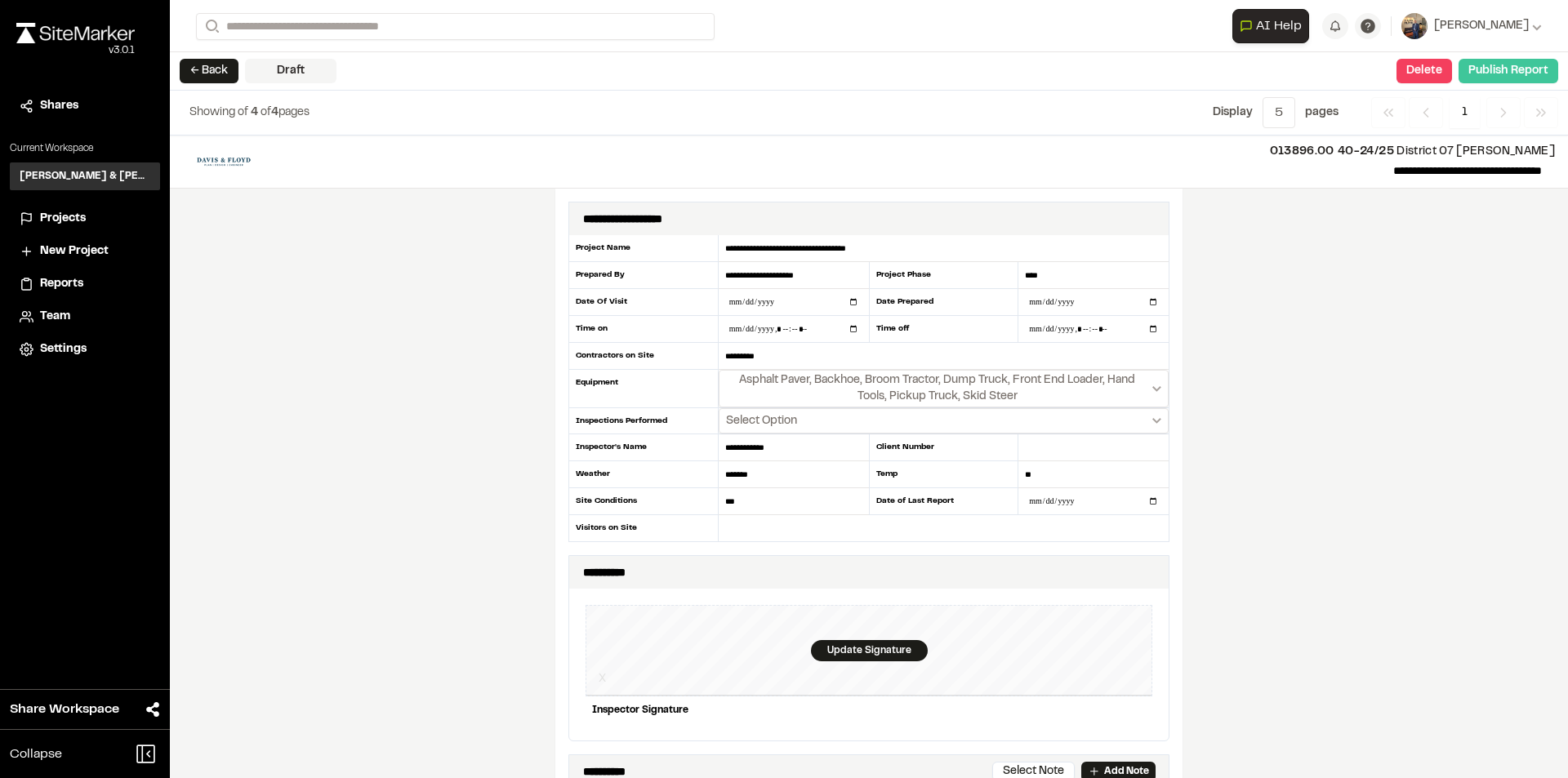
click at [1492, 65] on button "Publish Report" at bounding box center [1508, 71] width 100 height 25
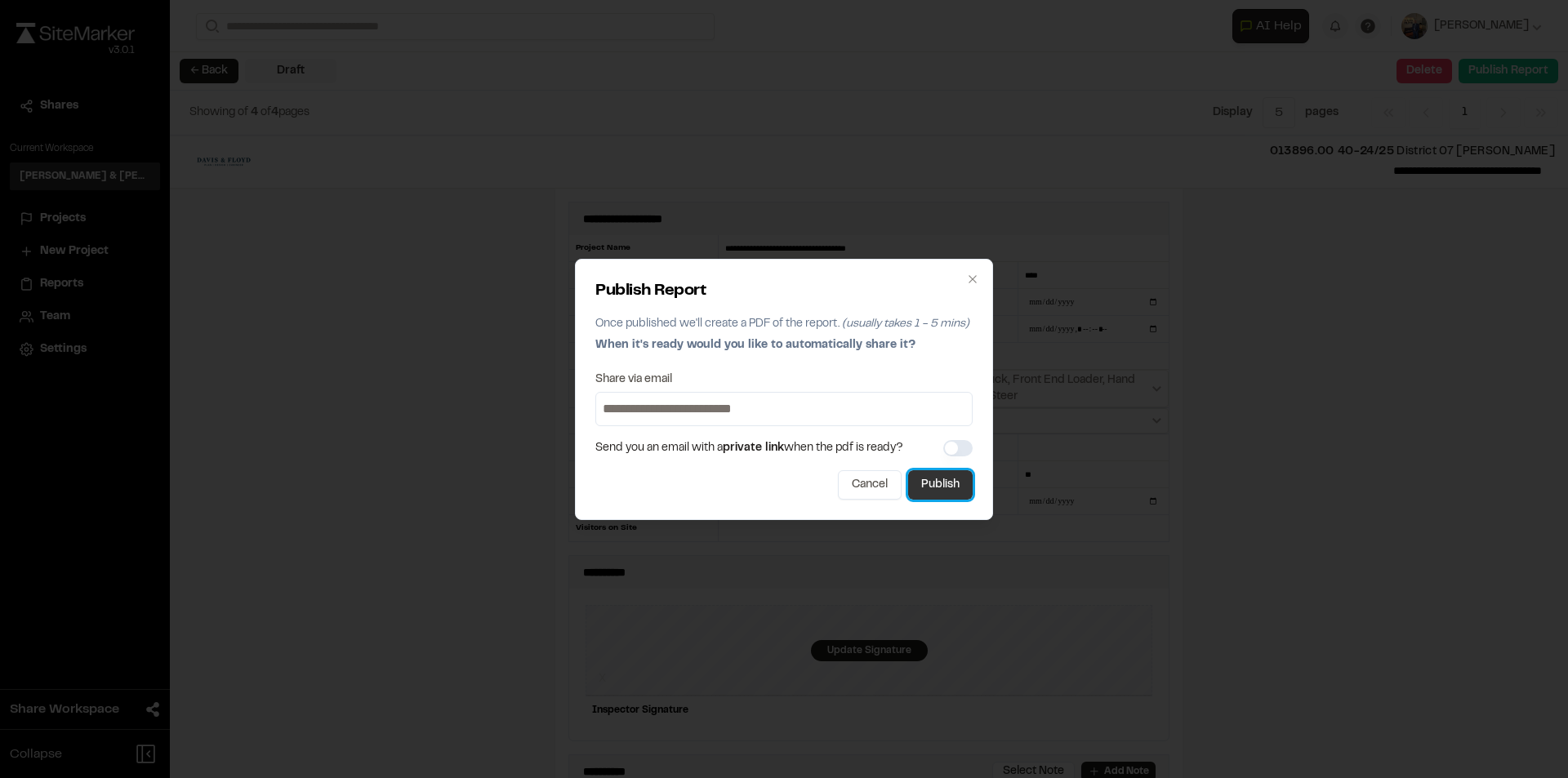
click at [952, 481] on button "Publish" at bounding box center [941, 485] width 65 height 29
